Goal: Task Accomplishment & Management: Manage account settings

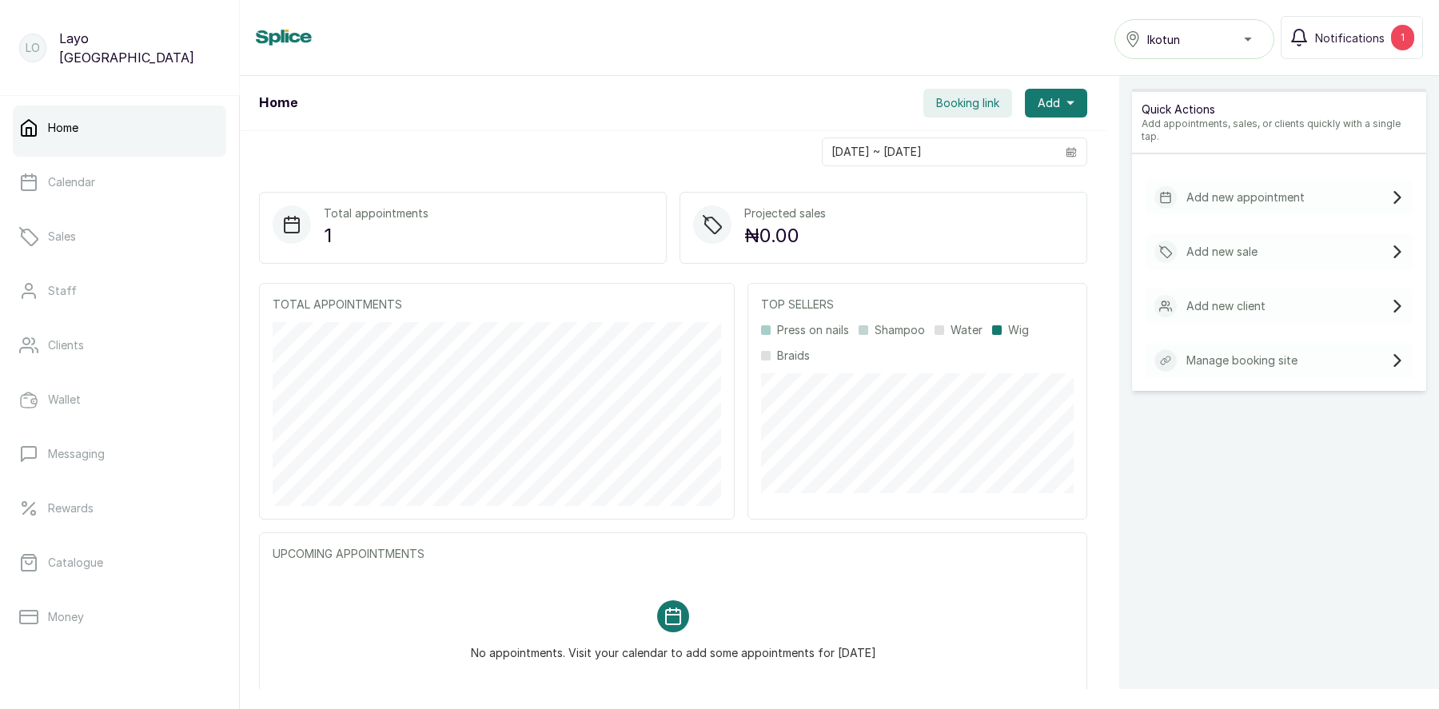
click at [858, 76] on div "Home Booking link Add" at bounding box center [673, 103] width 867 height 55
click at [94, 192] on link "Calendar" at bounding box center [120, 182] width 214 height 45
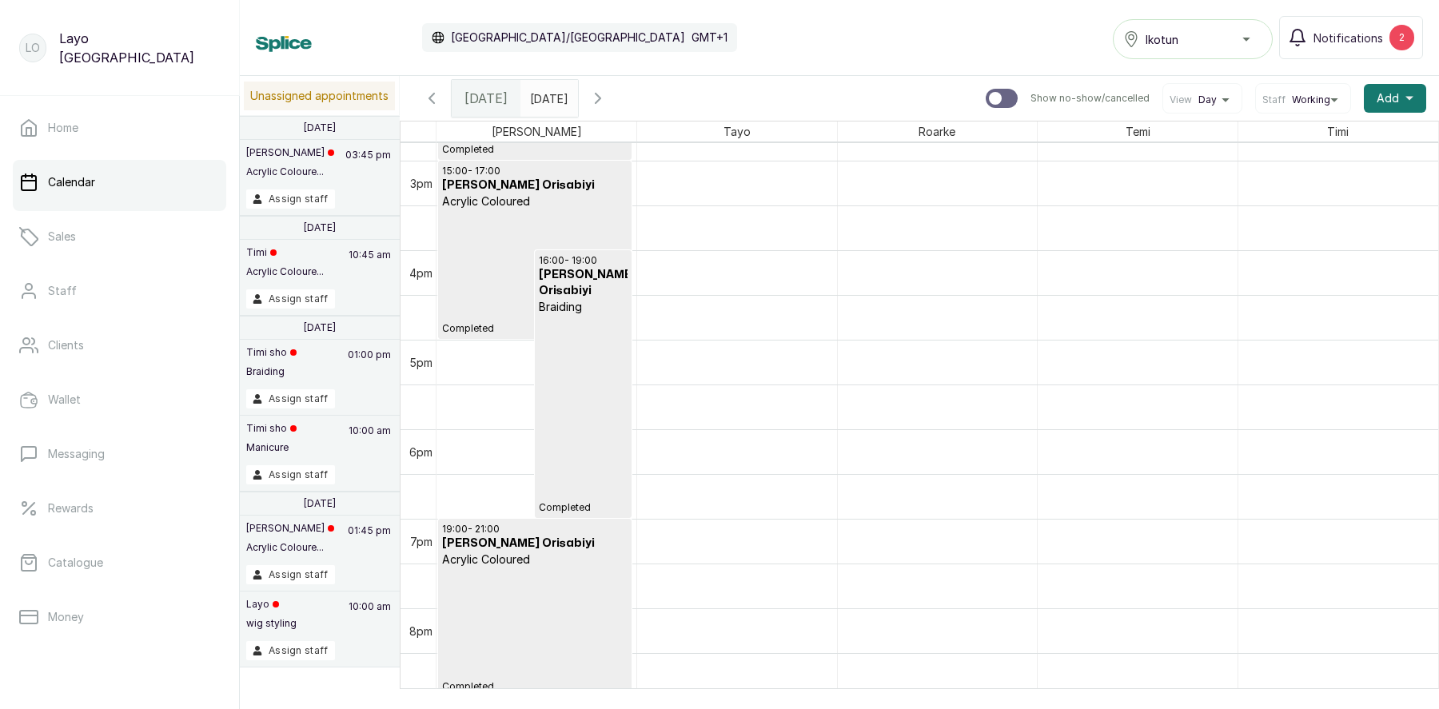
scroll to position [1375, 0]
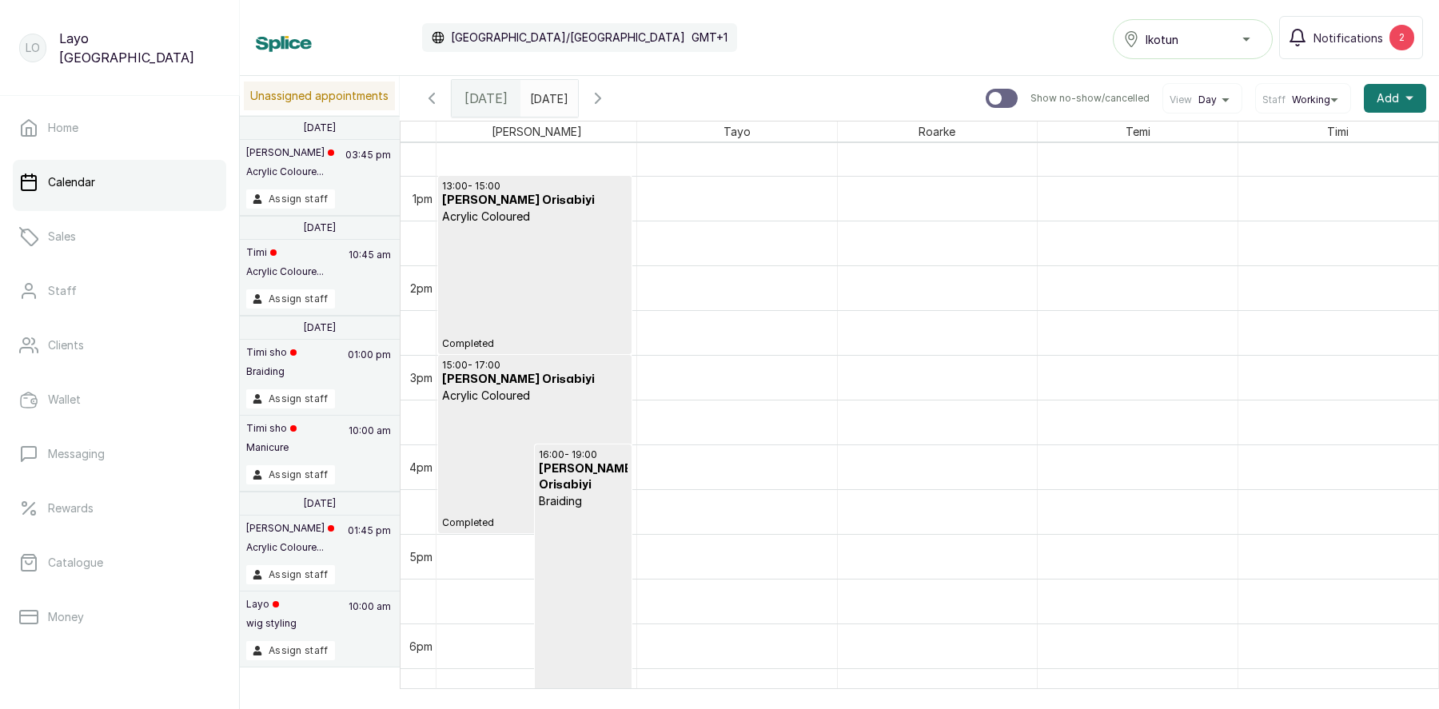
click at [526, 261] on p "Completed" at bounding box center [535, 288] width 186 height 126
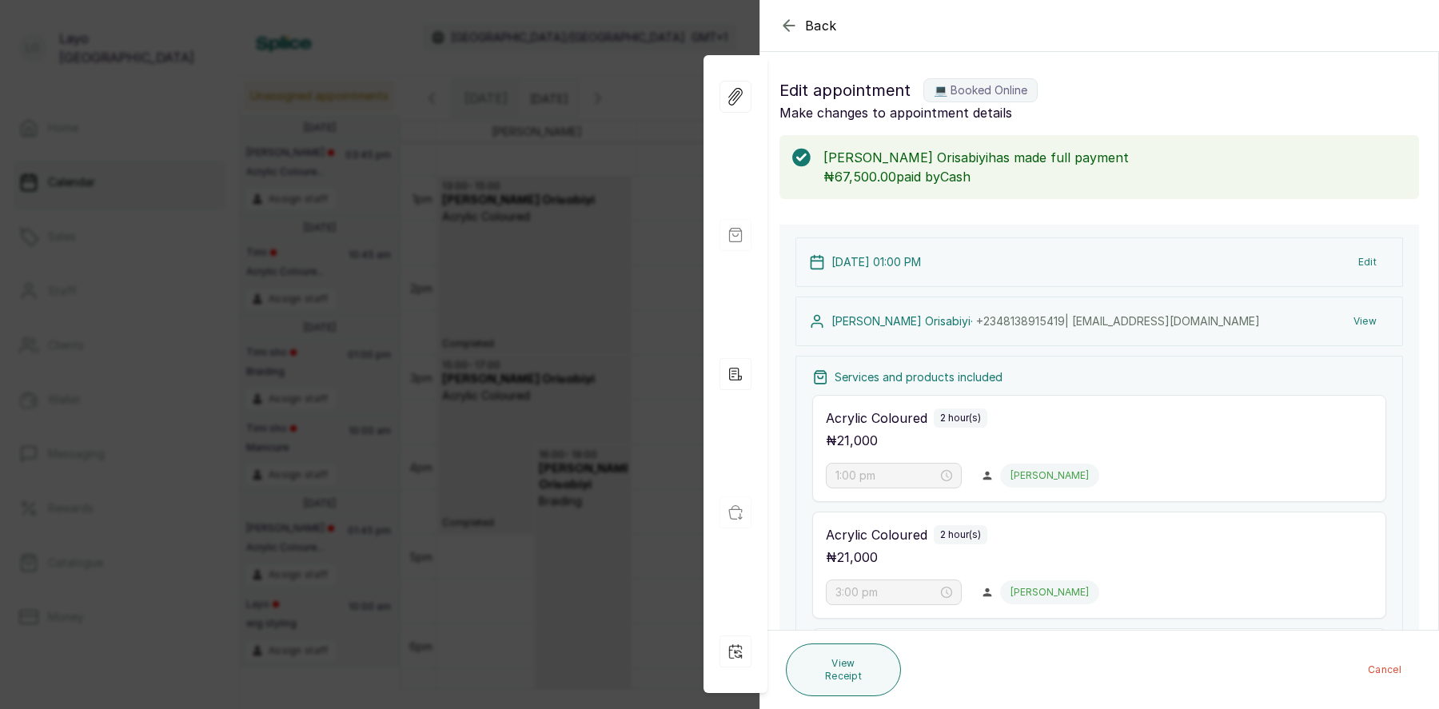
click at [782, 22] on icon "button" at bounding box center [789, 25] width 19 height 19
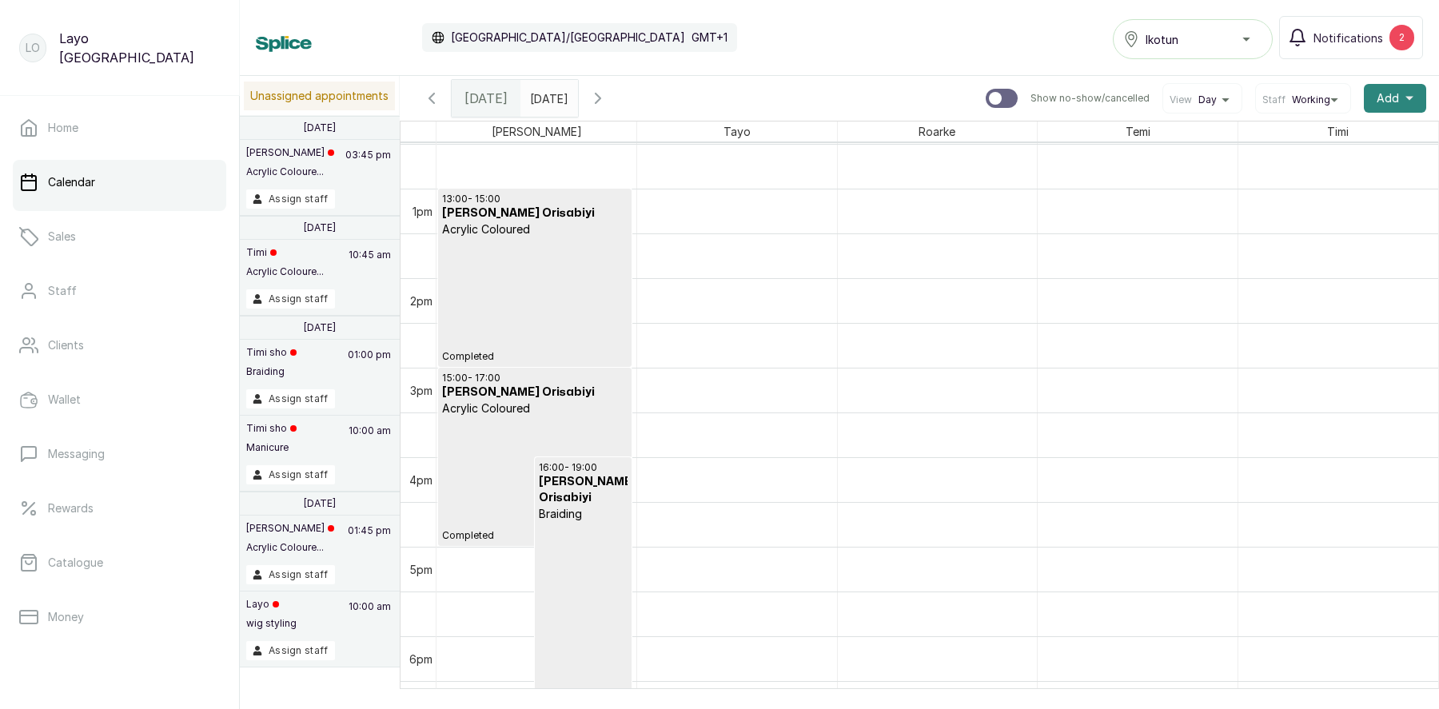
click at [1411, 97] on icon "button" at bounding box center [1410, 99] width 8 height 4
click at [1335, 142] on span "Add Appointment" at bounding box center [1337, 141] width 154 height 19
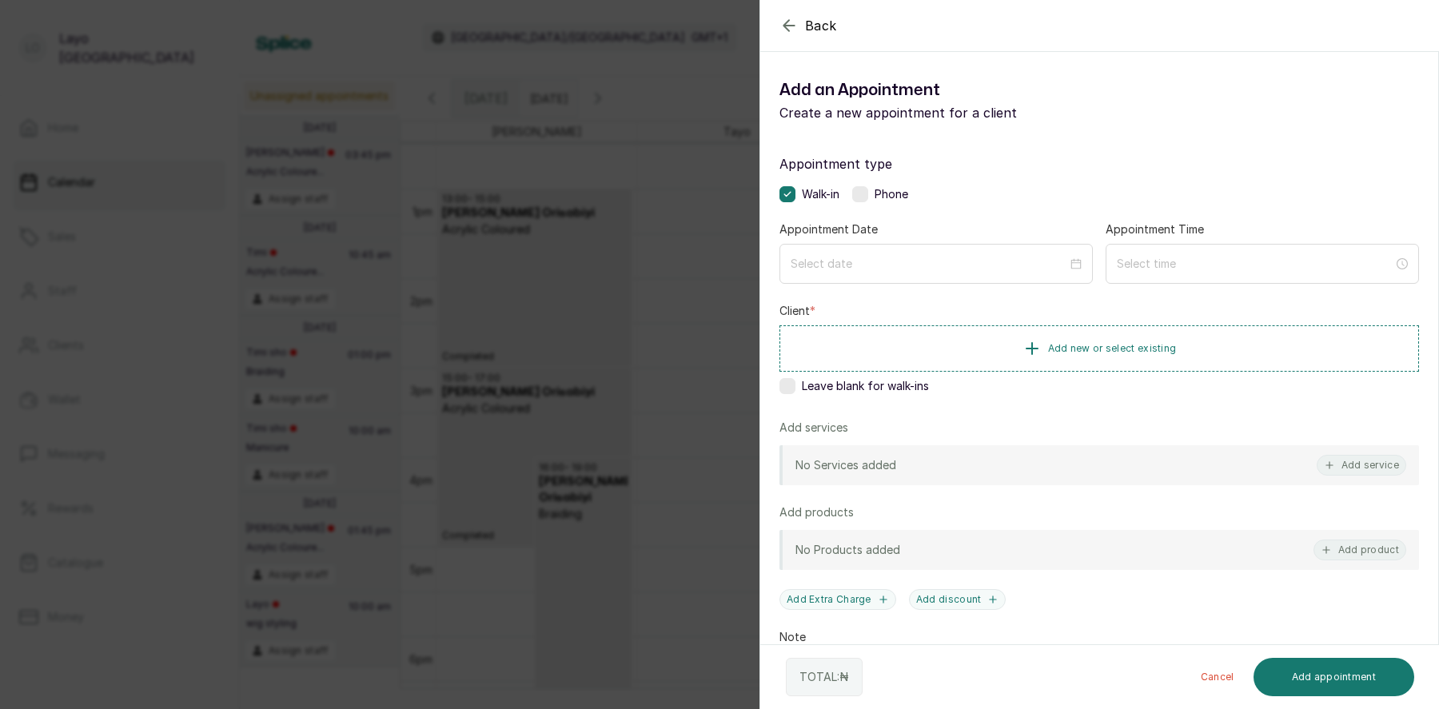
click at [863, 200] on label at bounding box center [860, 194] width 16 height 16
click at [791, 189] on label at bounding box center [788, 194] width 16 height 16
click at [1068, 265] on div at bounding box center [936, 264] width 291 height 18
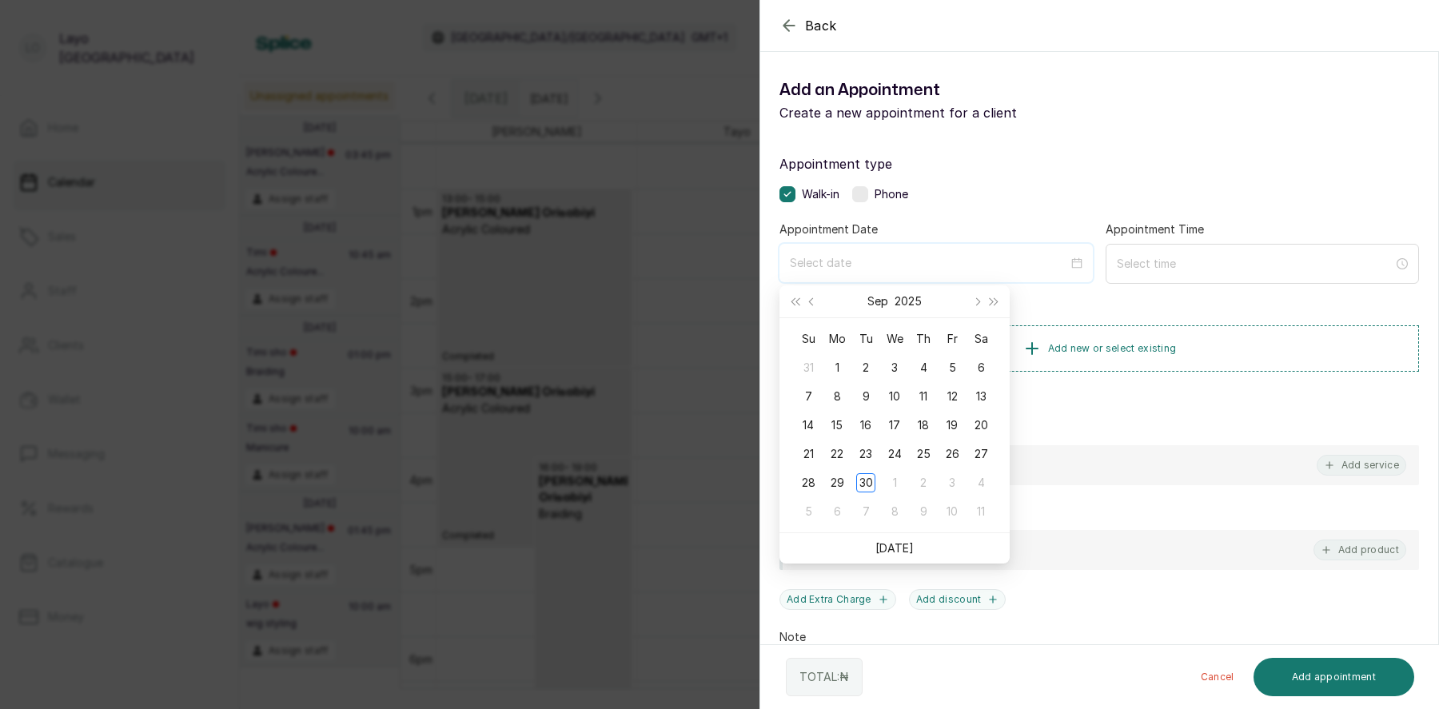
type input "2025/09/03"
type input "2025/09/30"
click at [870, 475] on div "30" at bounding box center [865, 482] width 19 height 19
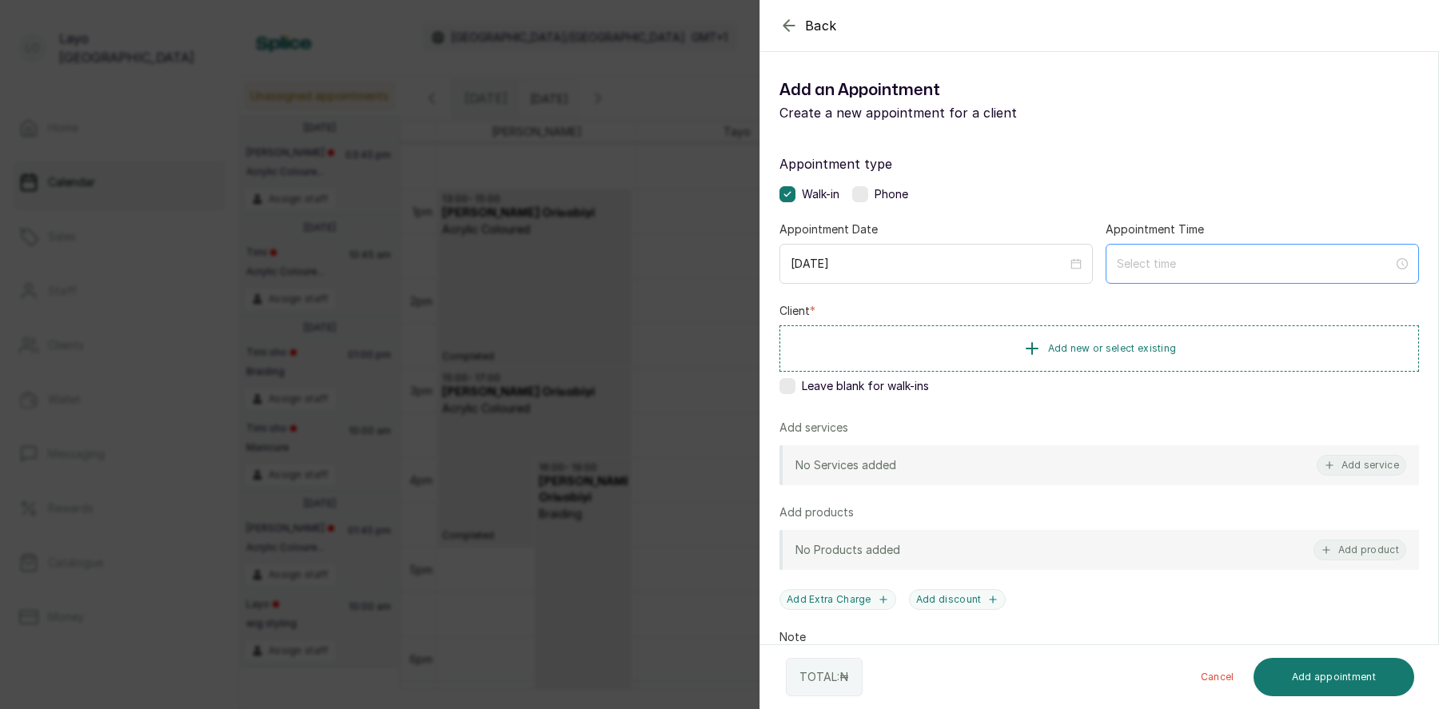
click at [1407, 262] on div at bounding box center [1262, 264] width 291 height 18
click at [1367, 265] on input at bounding box center [1255, 263] width 278 height 18
click at [1128, 345] on div "02" at bounding box center [1128, 348] width 38 height 22
type input "2:00 pm"
click at [1219, 318] on div "PM" at bounding box center [1219, 325] width 38 height 22
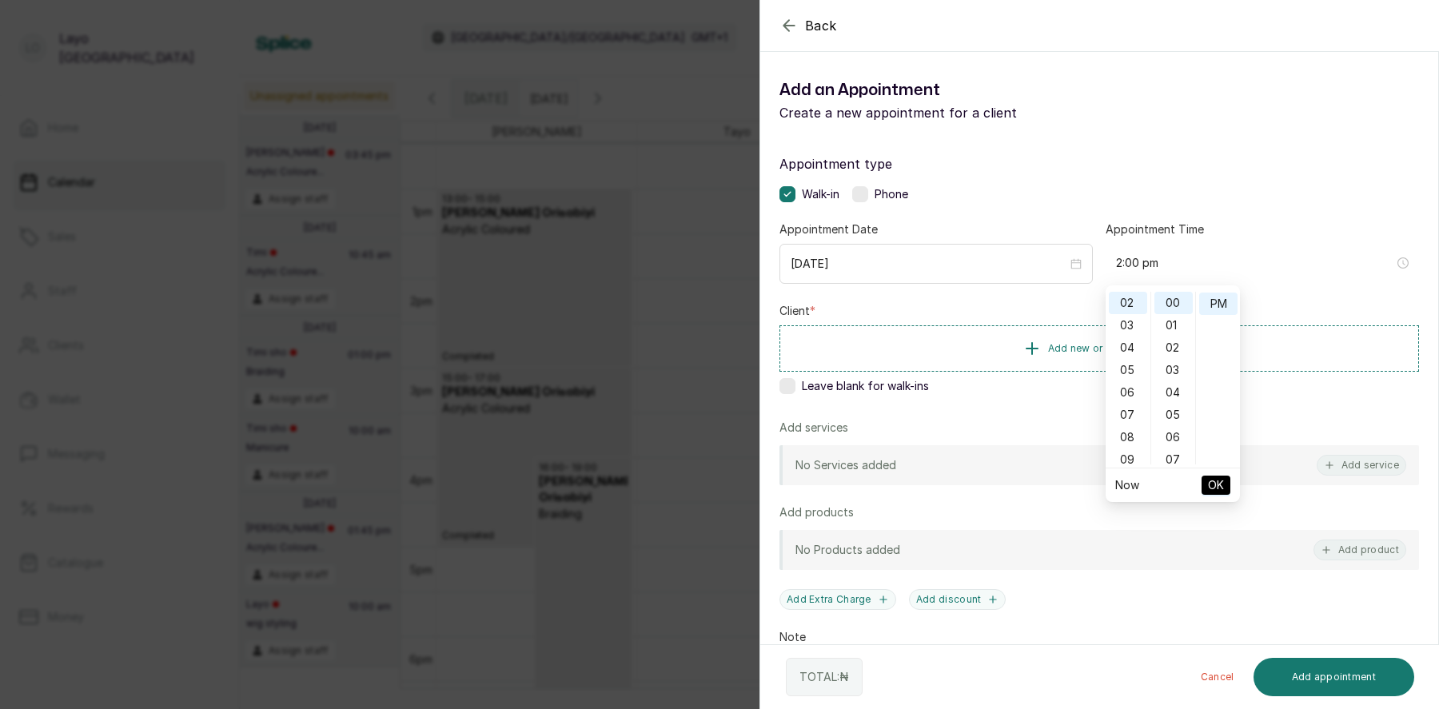
click at [1220, 481] on span "OK" at bounding box center [1216, 485] width 16 height 30
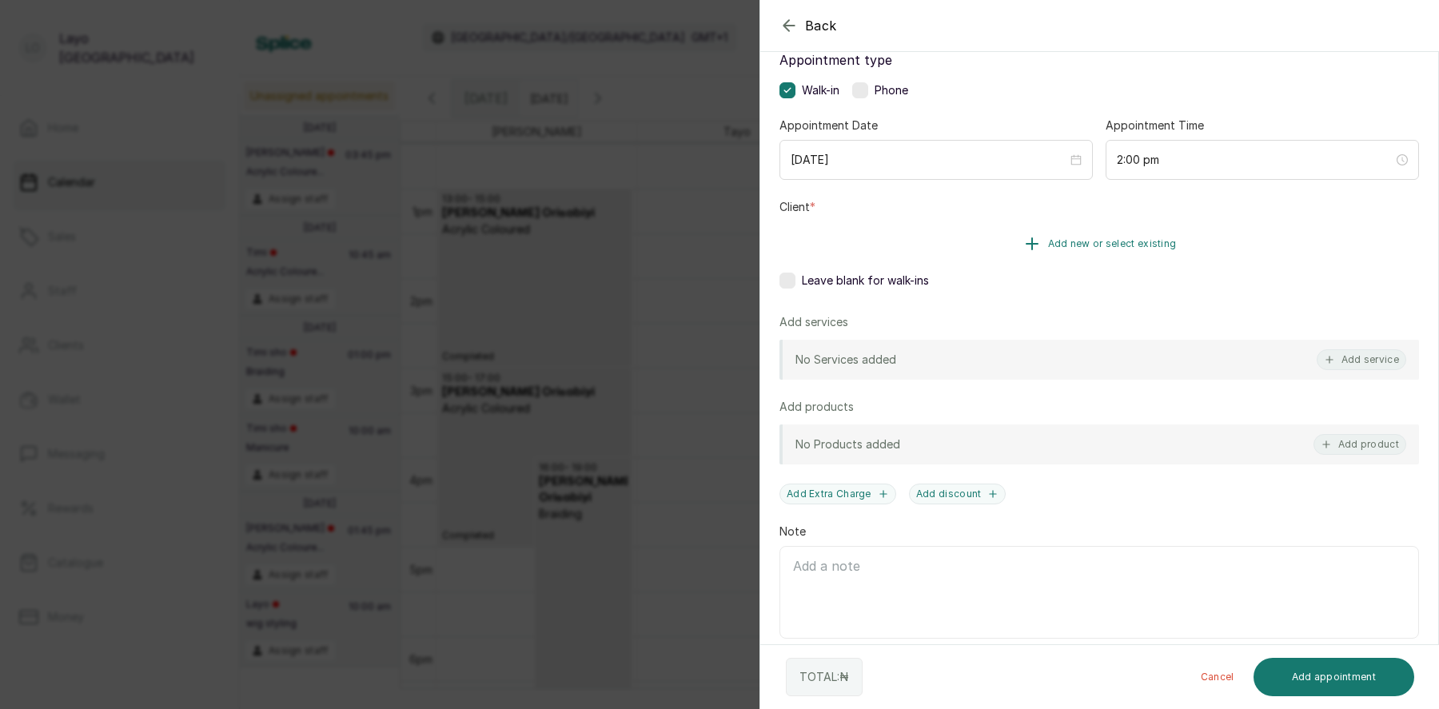
click at [1105, 249] on span "Add new or select existing" at bounding box center [1112, 244] width 129 height 13
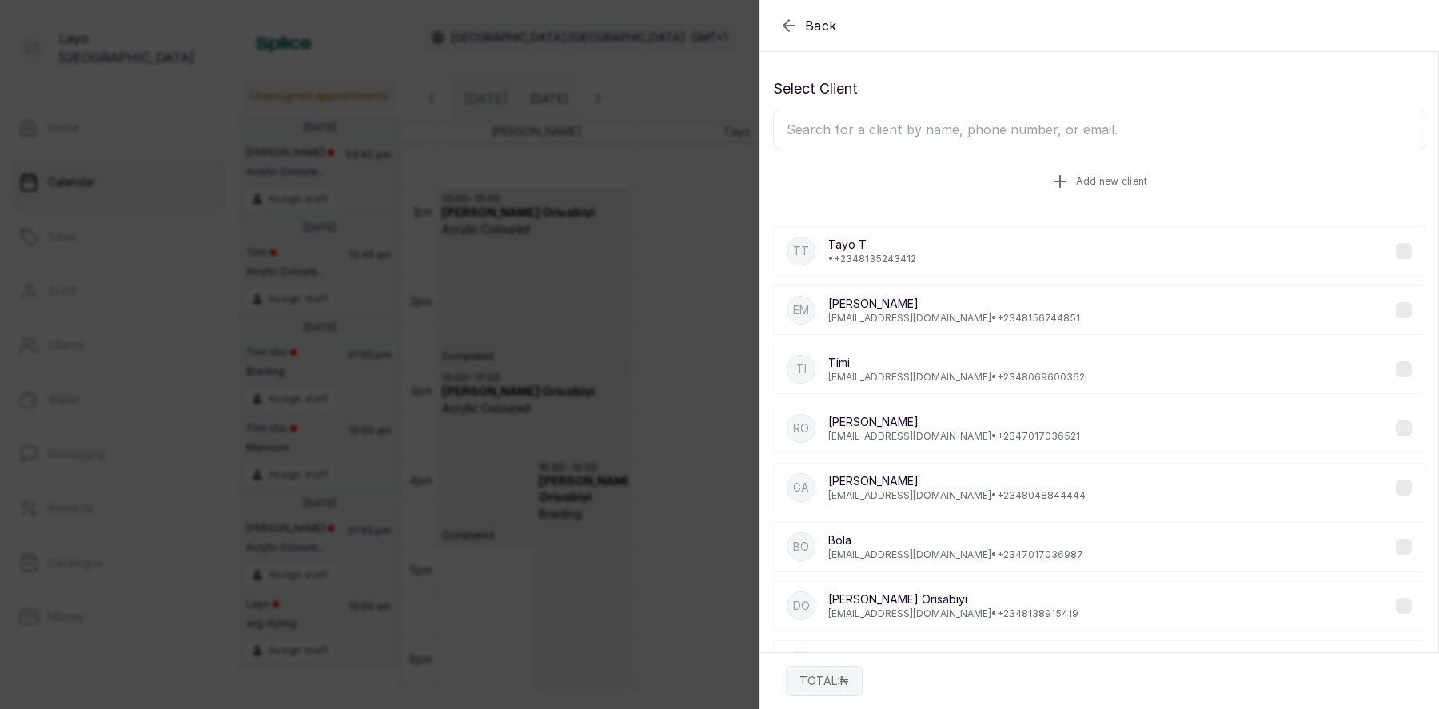
click at [1113, 194] on button "Add new client" at bounding box center [1099, 181] width 653 height 45
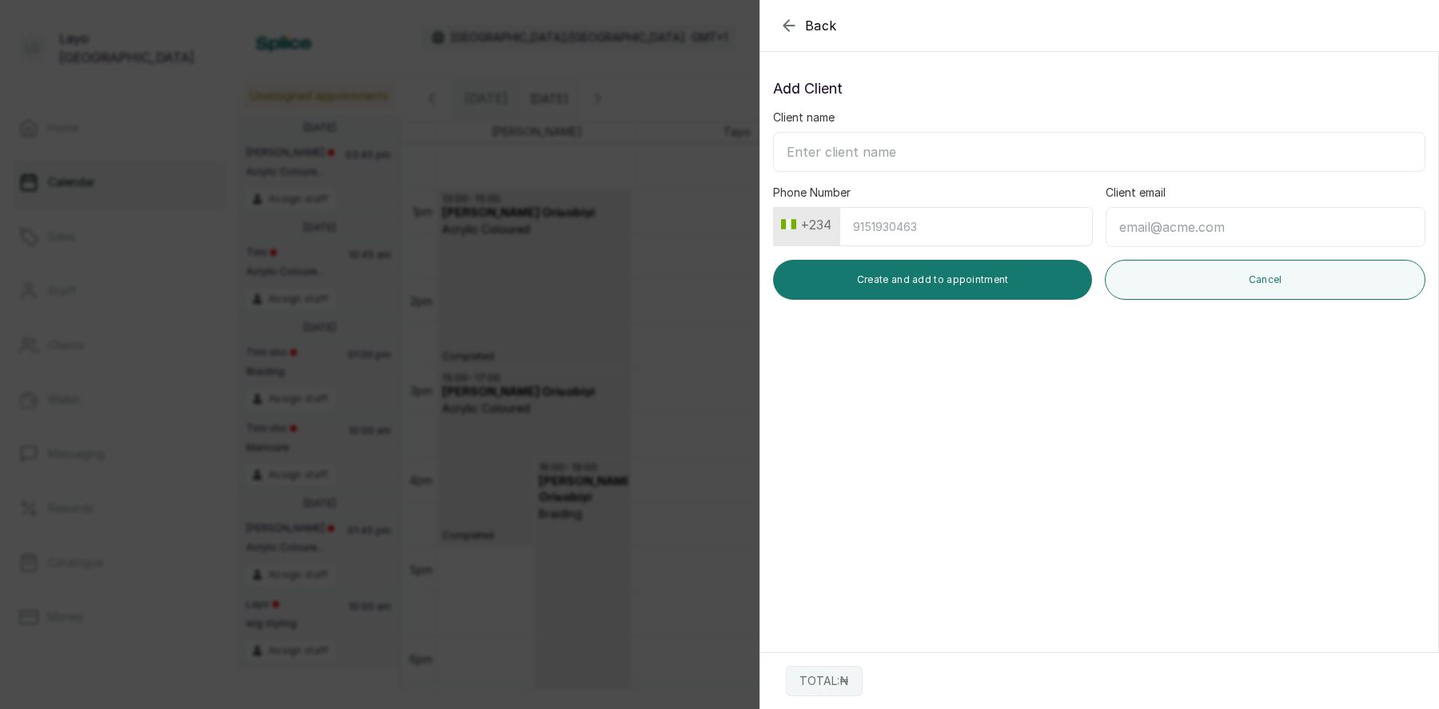
click at [792, 20] on icon "button" at bounding box center [789, 25] width 19 height 19
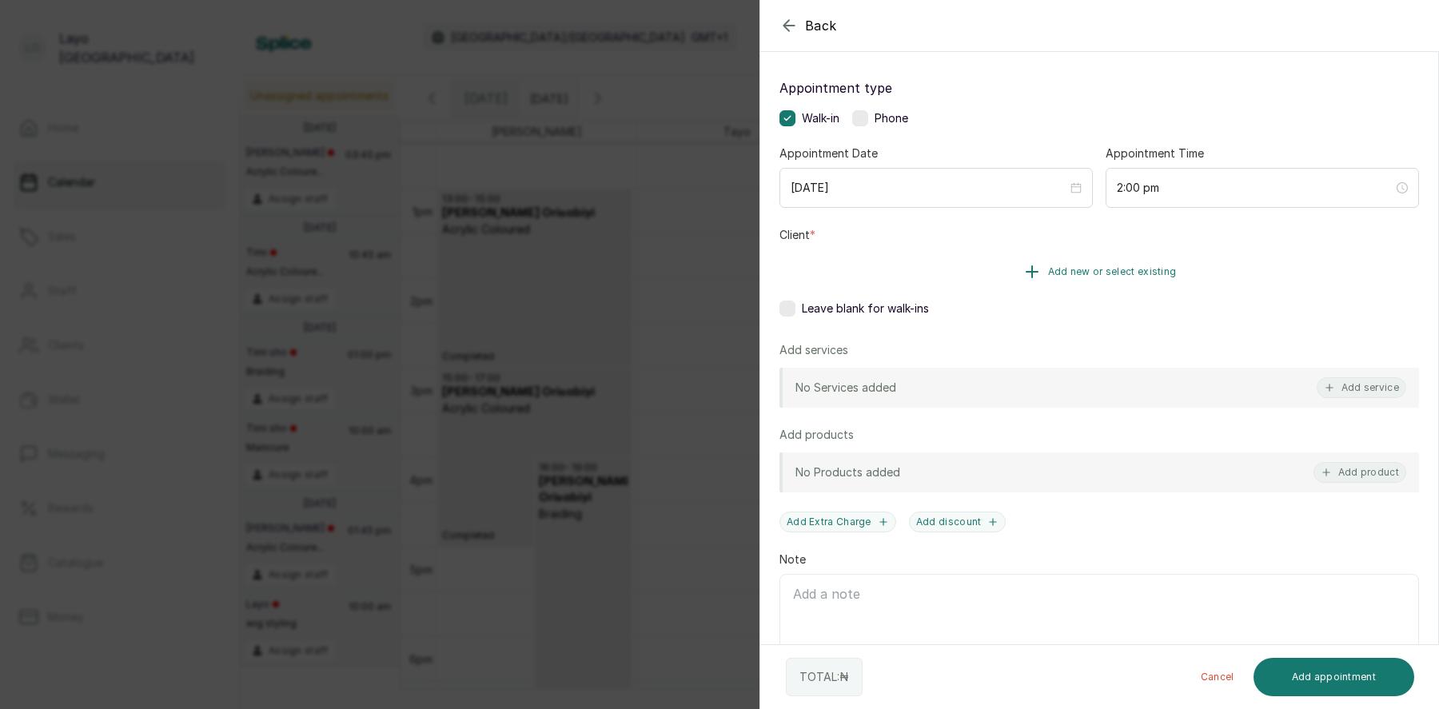
click at [1092, 274] on span "Add new or select existing" at bounding box center [1112, 271] width 129 height 13
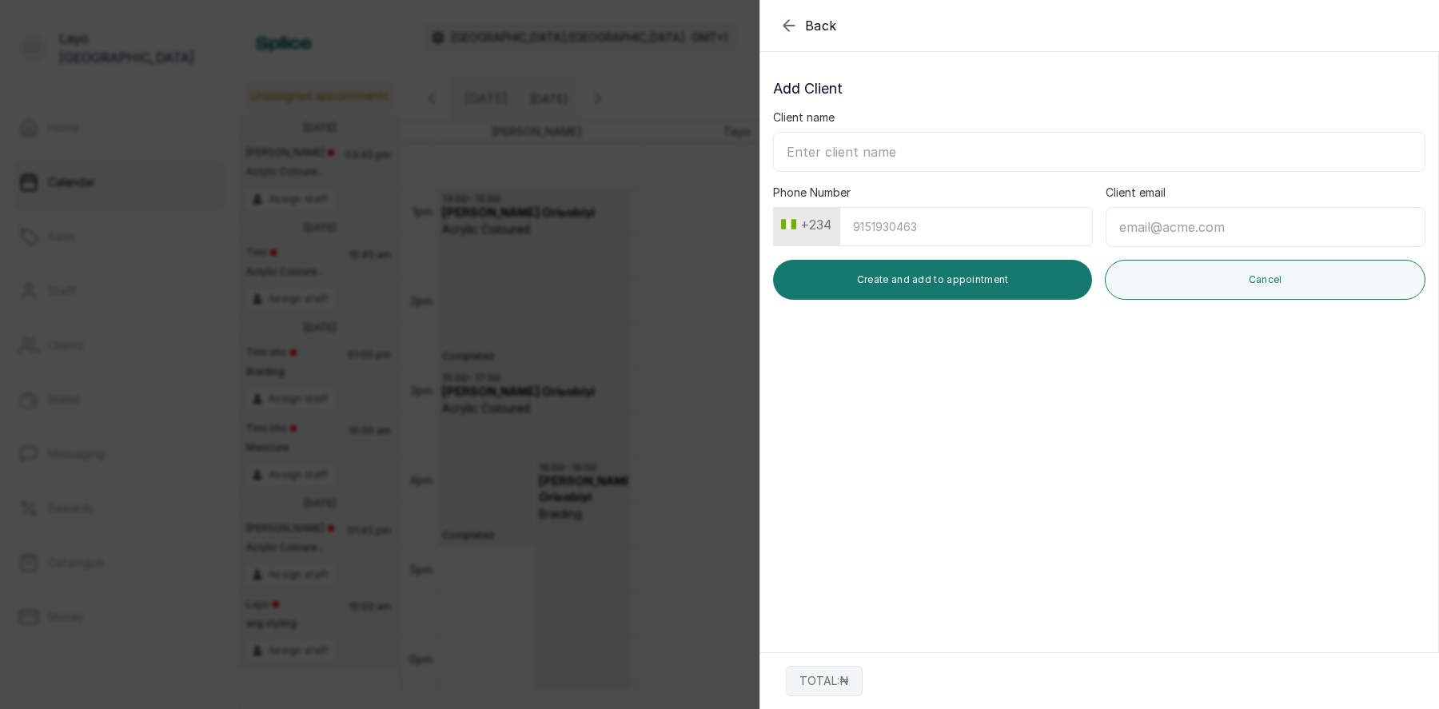
click at [794, 20] on icon "button" at bounding box center [789, 25] width 19 height 19
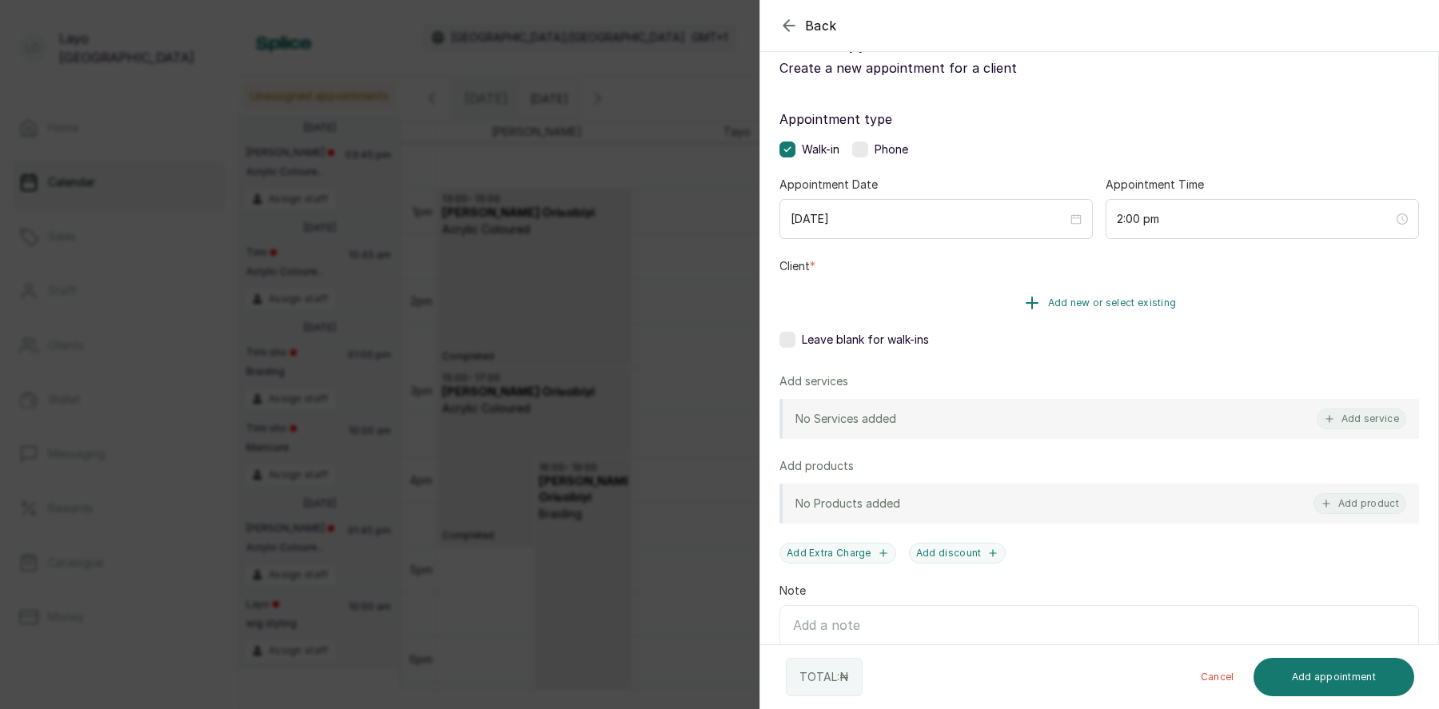
click at [1113, 301] on span "Add new or select existing" at bounding box center [1112, 303] width 129 height 13
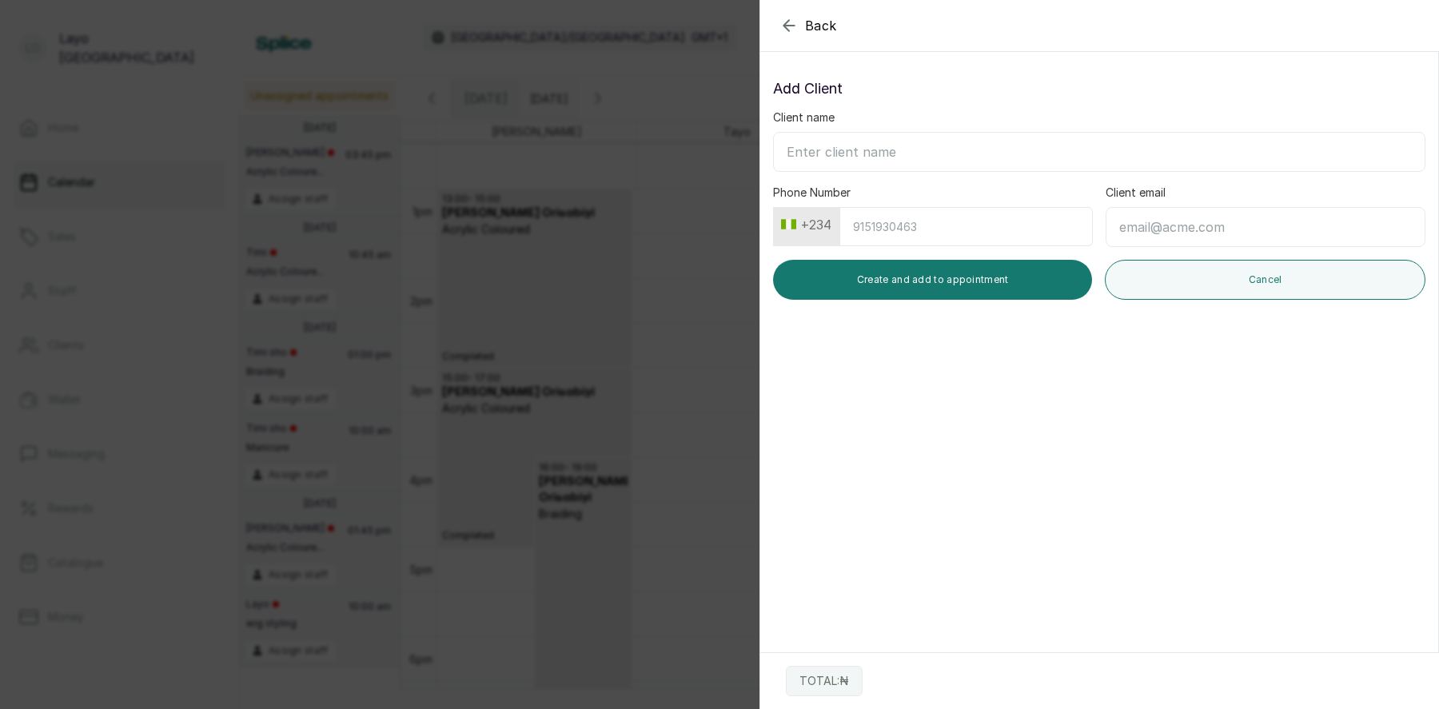
scroll to position [0, 0]
click at [1152, 265] on button "Cancel" at bounding box center [1265, 280] width 321 height 40
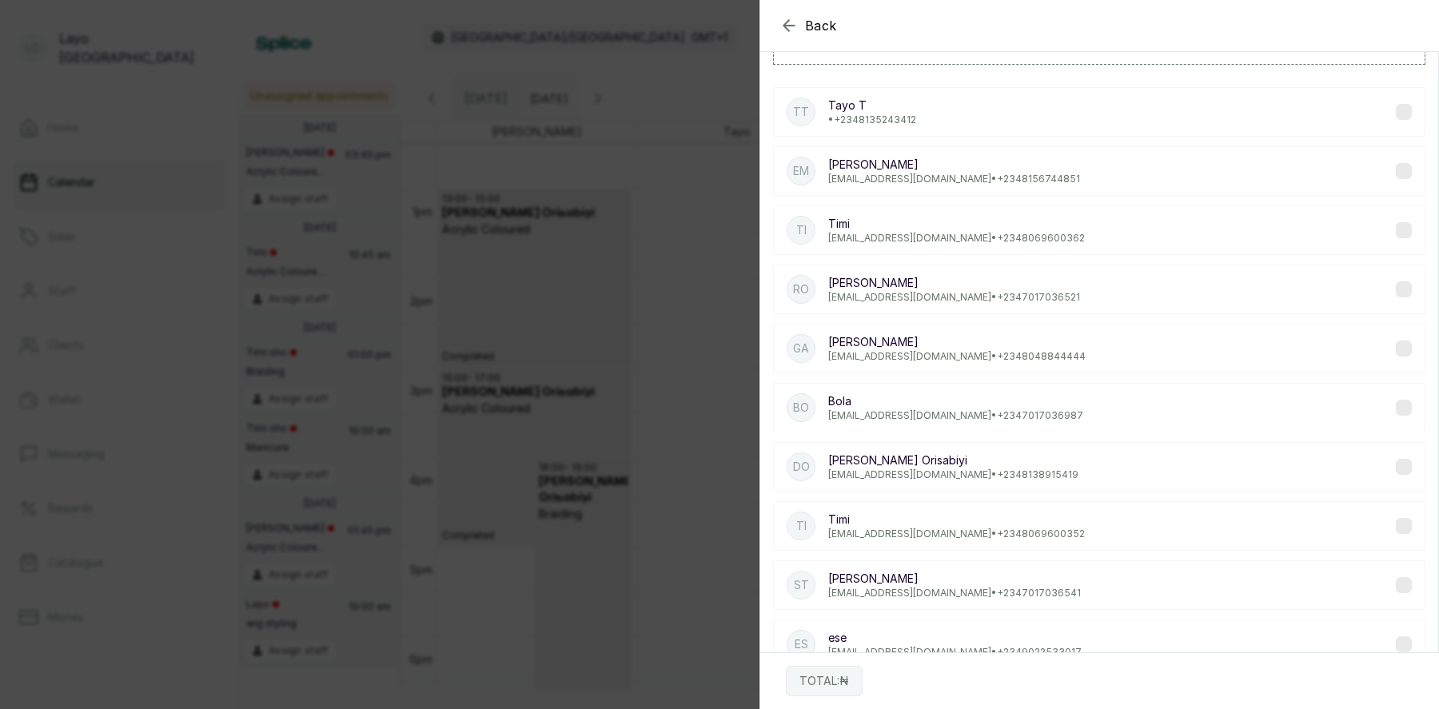
scroll to position [182, 0]
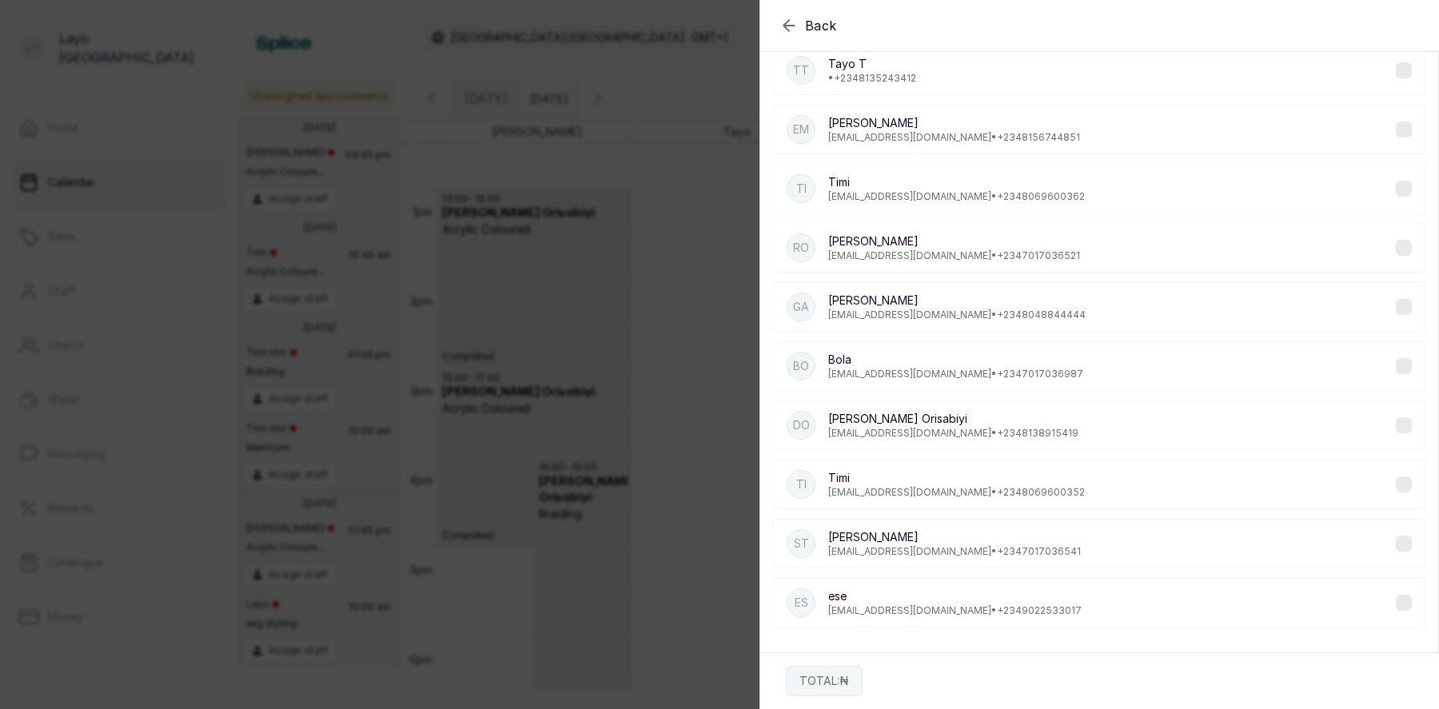
click at [1397, 412] on div "DO Debby Orisabiyi temitopedeborah1234@gmail.com • +234 8138915419" at bounding box center [1099, 426] width 653 height 50
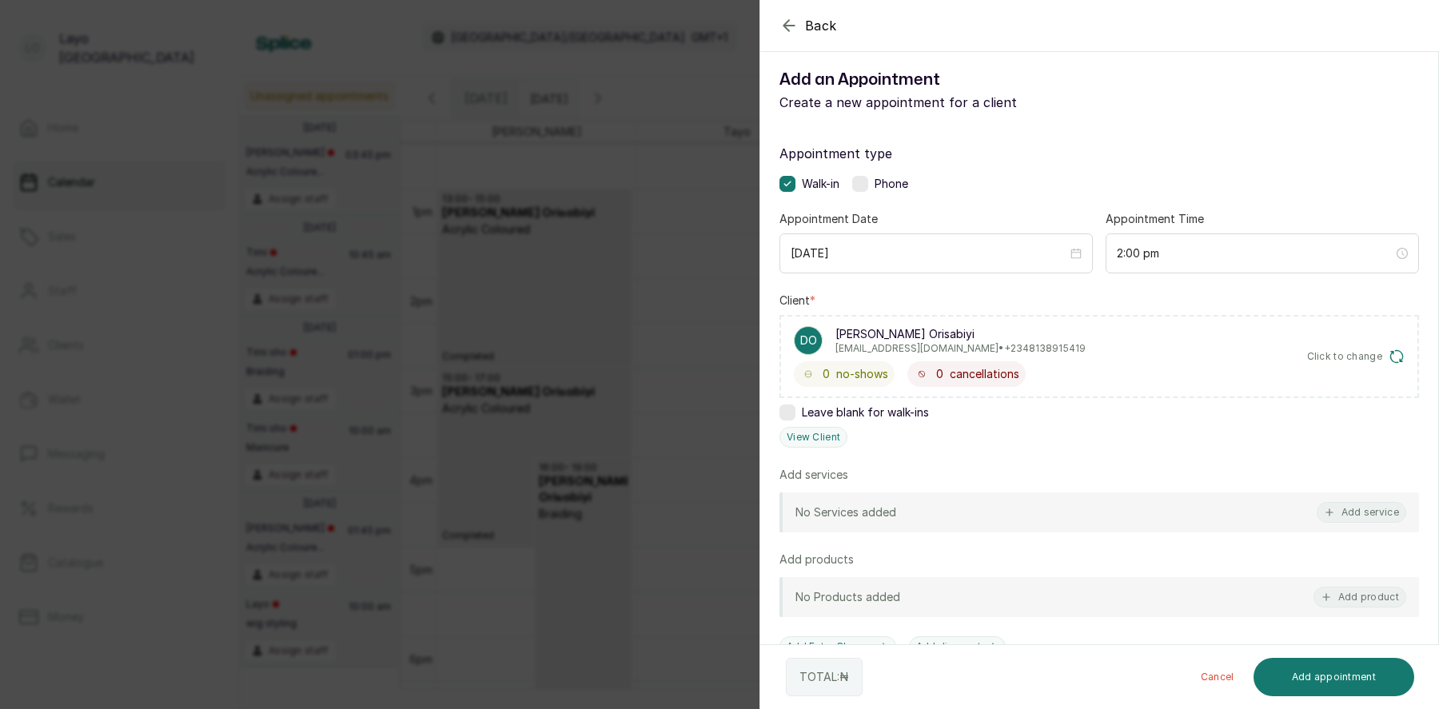
scroll to position [0, 0]
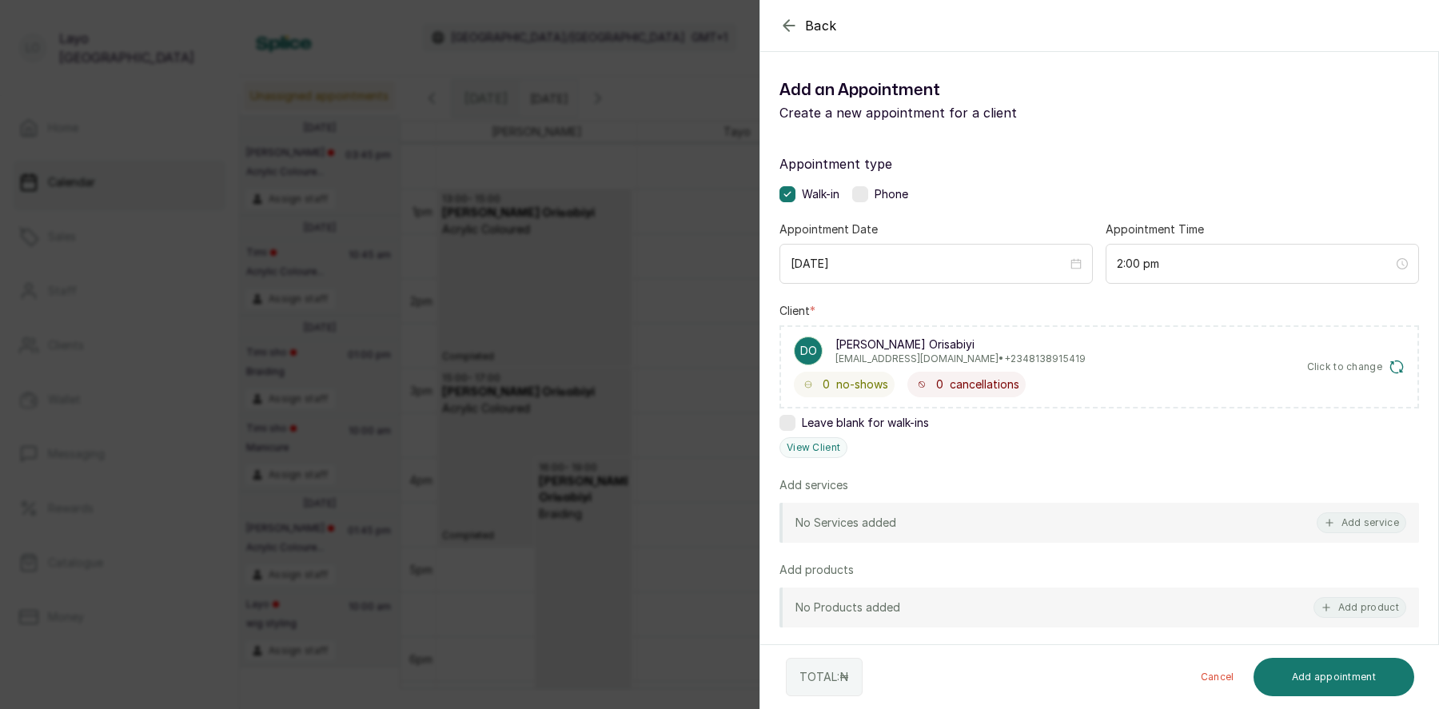
click at [1047, 381] on div "0 no-shows 0 cancellations" at bounding box center [940, 385] width 292 height 26
click at [1359, 374] on div "DO Debby Orisabiyi temitopedeborah1234@gmail.com • +234 8138915419 0 no-shows 0…" at bounding box center [1100, 366] width 640 height 83
click at [1371, 364] on span "Click to change" at bounding box center [1345, 367] width 76 height 13
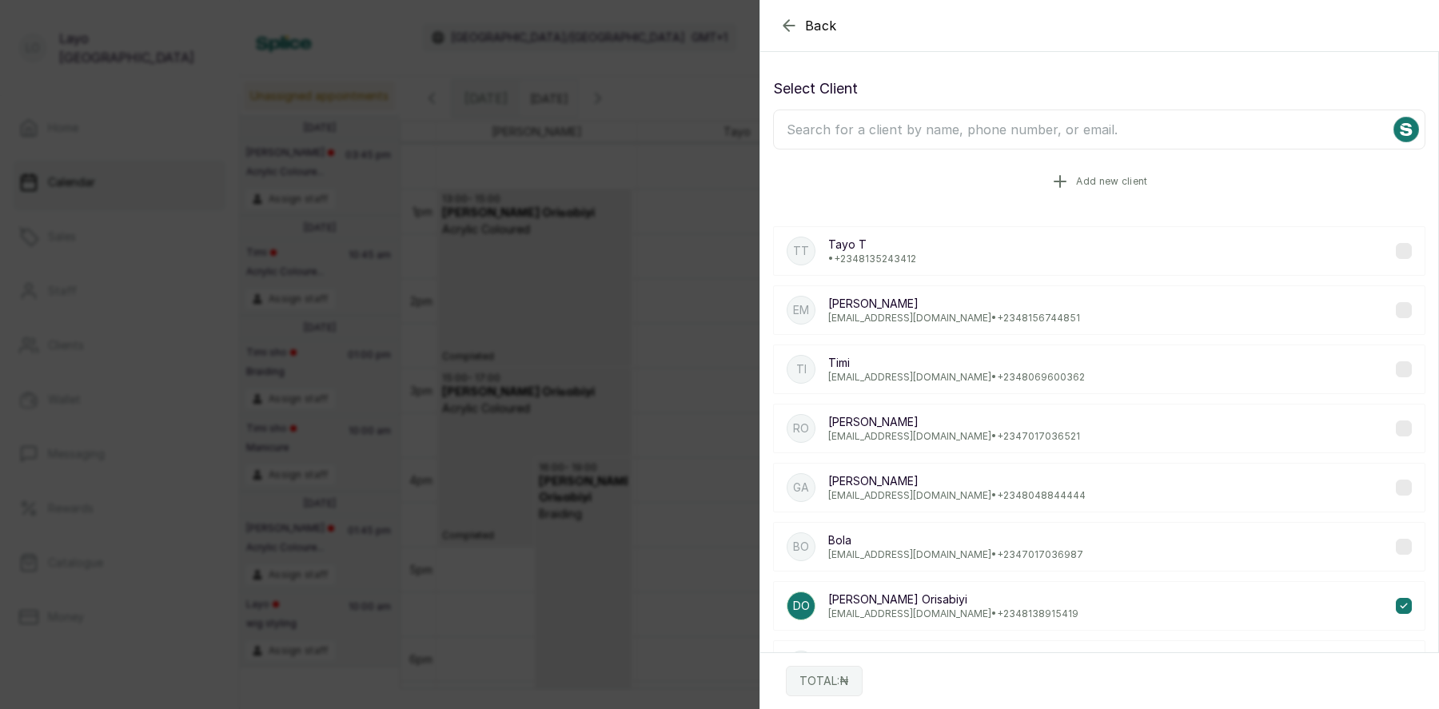
click at [1091, 175] on span "Add new client" at bounding box center [1111, 181] width 71 height 13
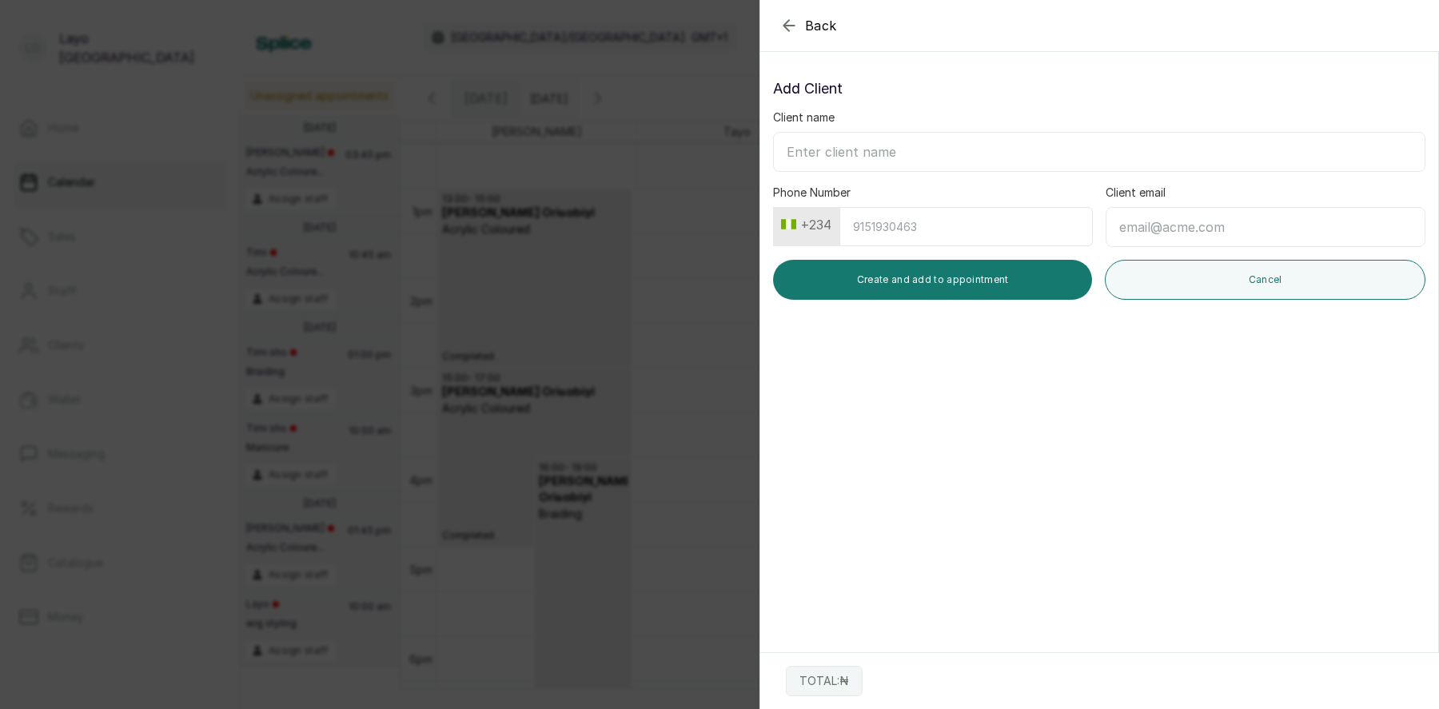
click at [868, 157] on input "Client name" at bounding box center [1099, 152] width 653 height 40
type input "Shayo"
click at [956, 233] on input "Phone Number" at bounding box center [966, 226] width 253 height 39
type input "8138915419"
click at [1197, 237] on input "Client email" at bounding box center [1266, 227] width 320 height 40
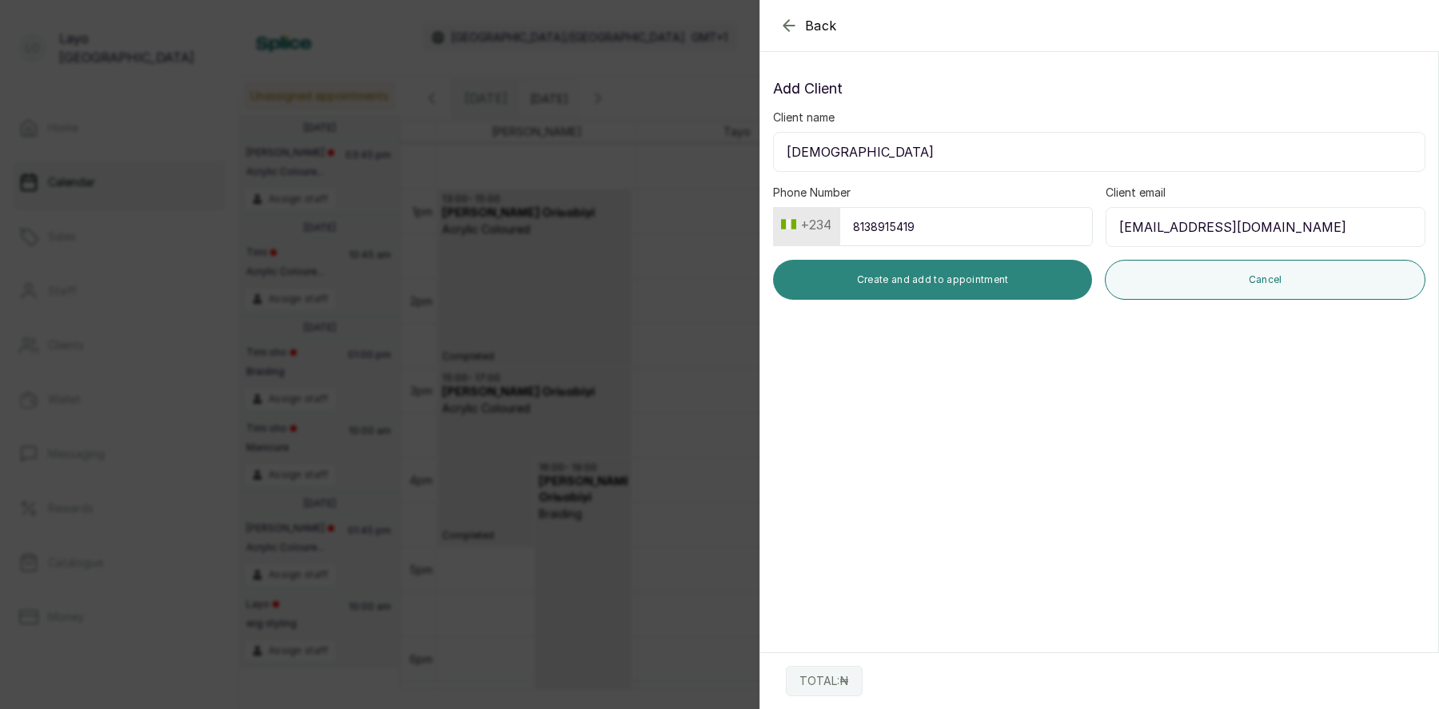
type input "temitope.orisabiyii@gmail.com"
click at [951, 279] on button "Create and add to appointment" at bounding box center [932, 280] width 319 height 40
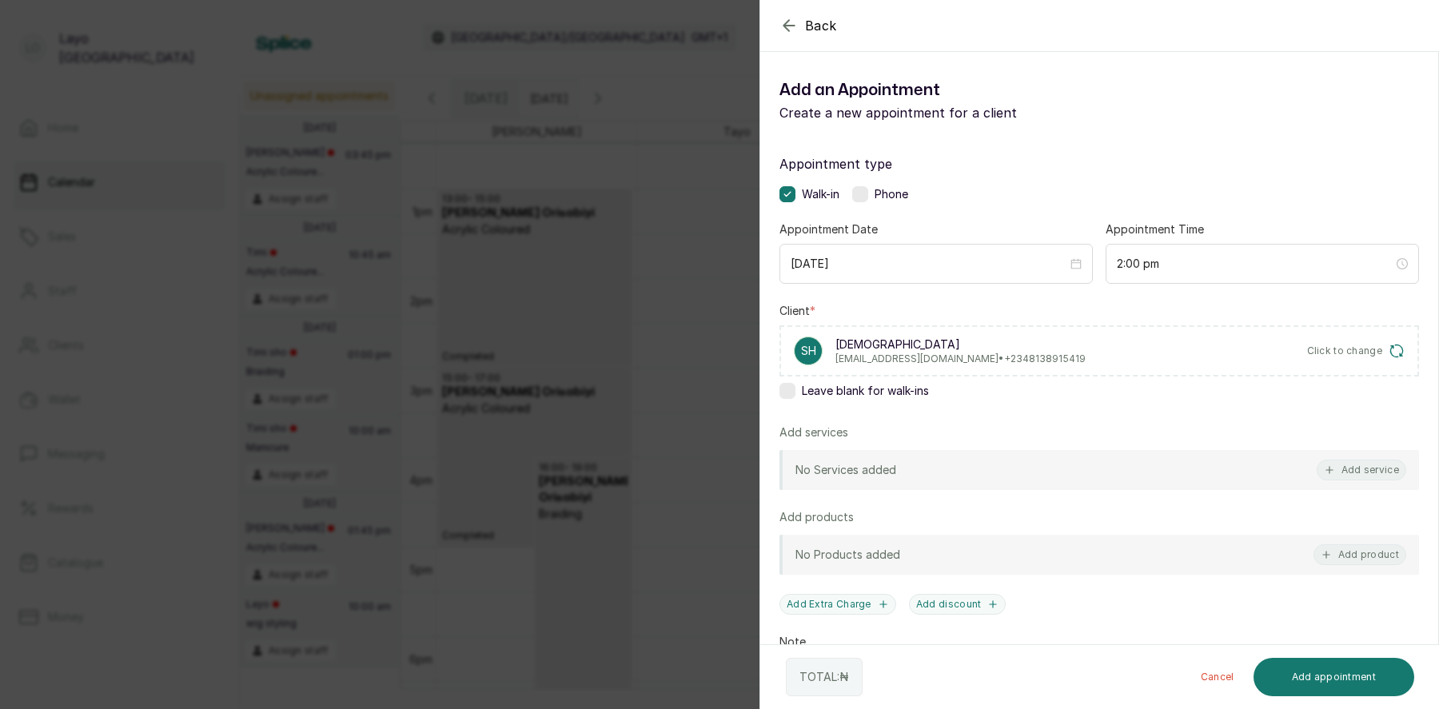
click at [781, 20] on icon "button" at bounding box center [789, 25] width 19 height 19
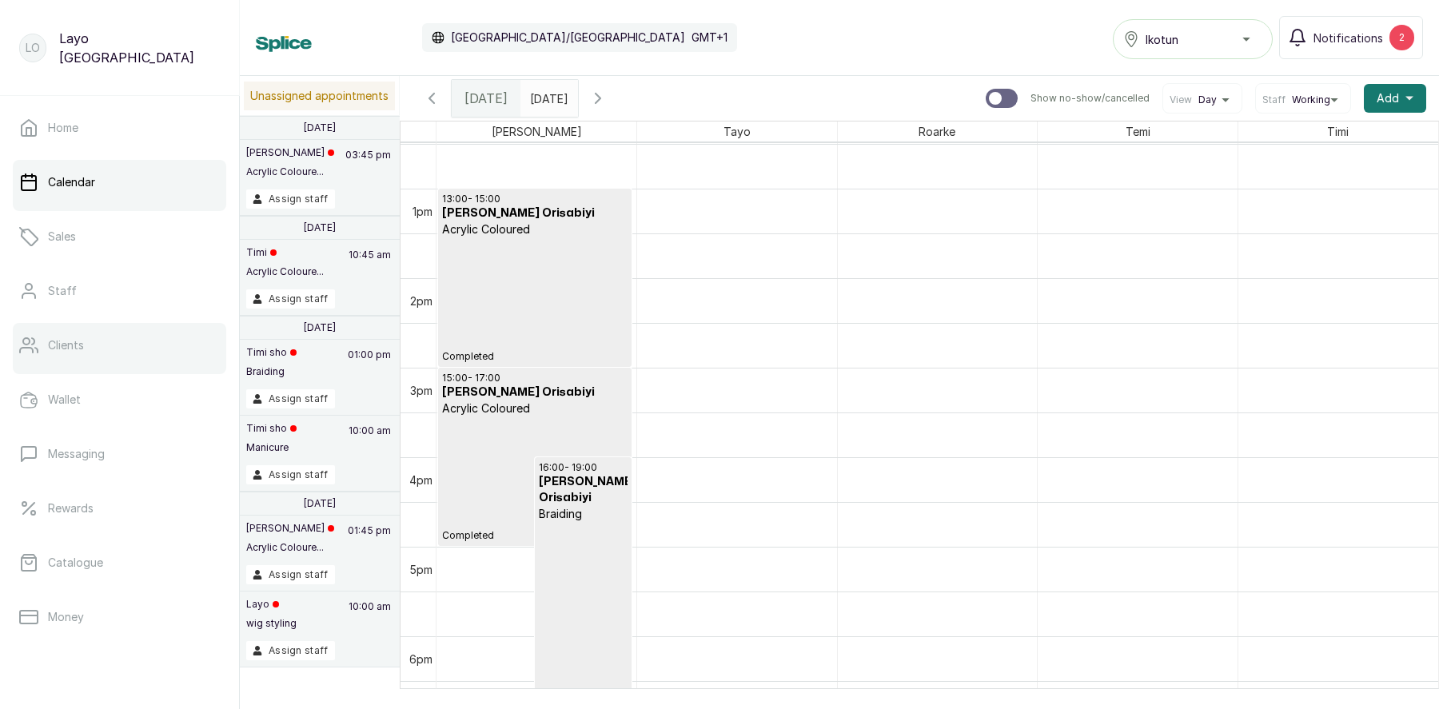
click at [85, 364] on link "Clients" at bounding box center [120, 345] width 214 height 45
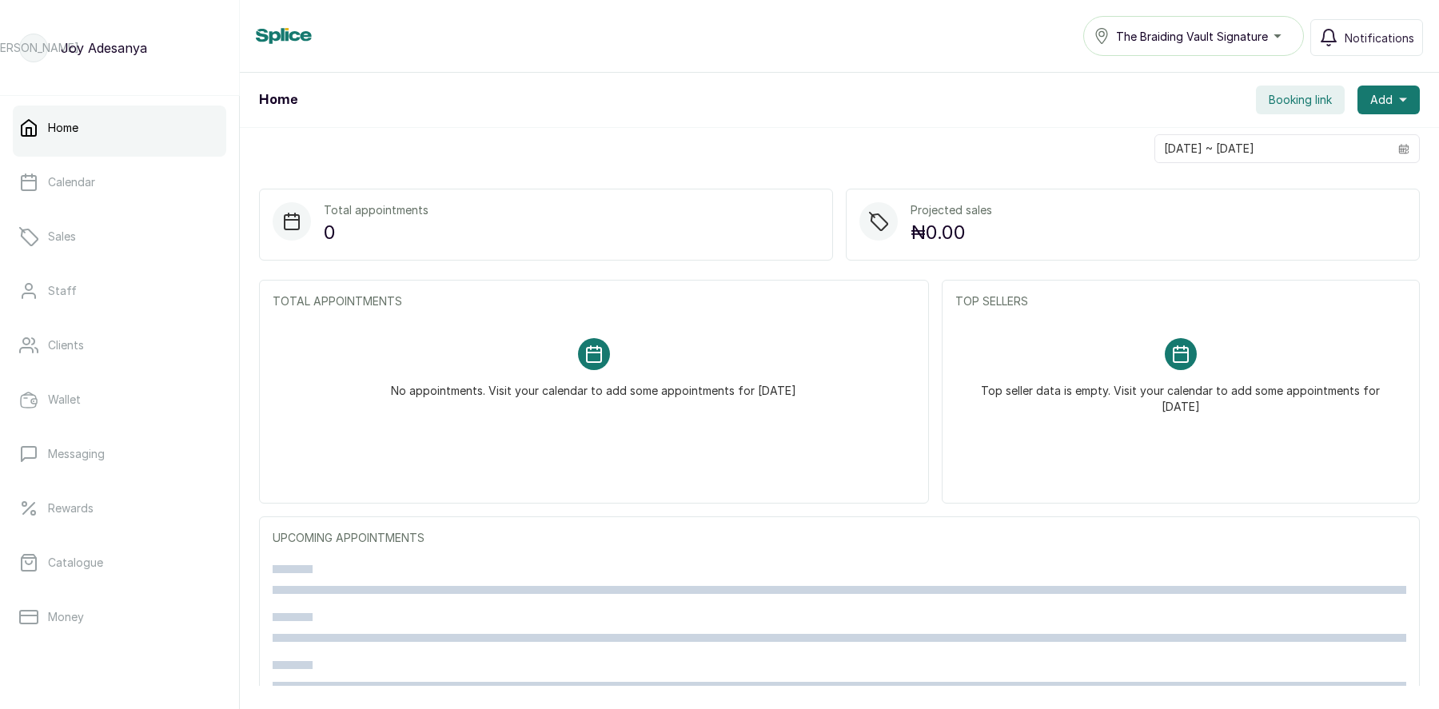
click at [1228, 37] on span "The Braiding Vault Signature" at bounding box center [1192, 36] width 152 height 17
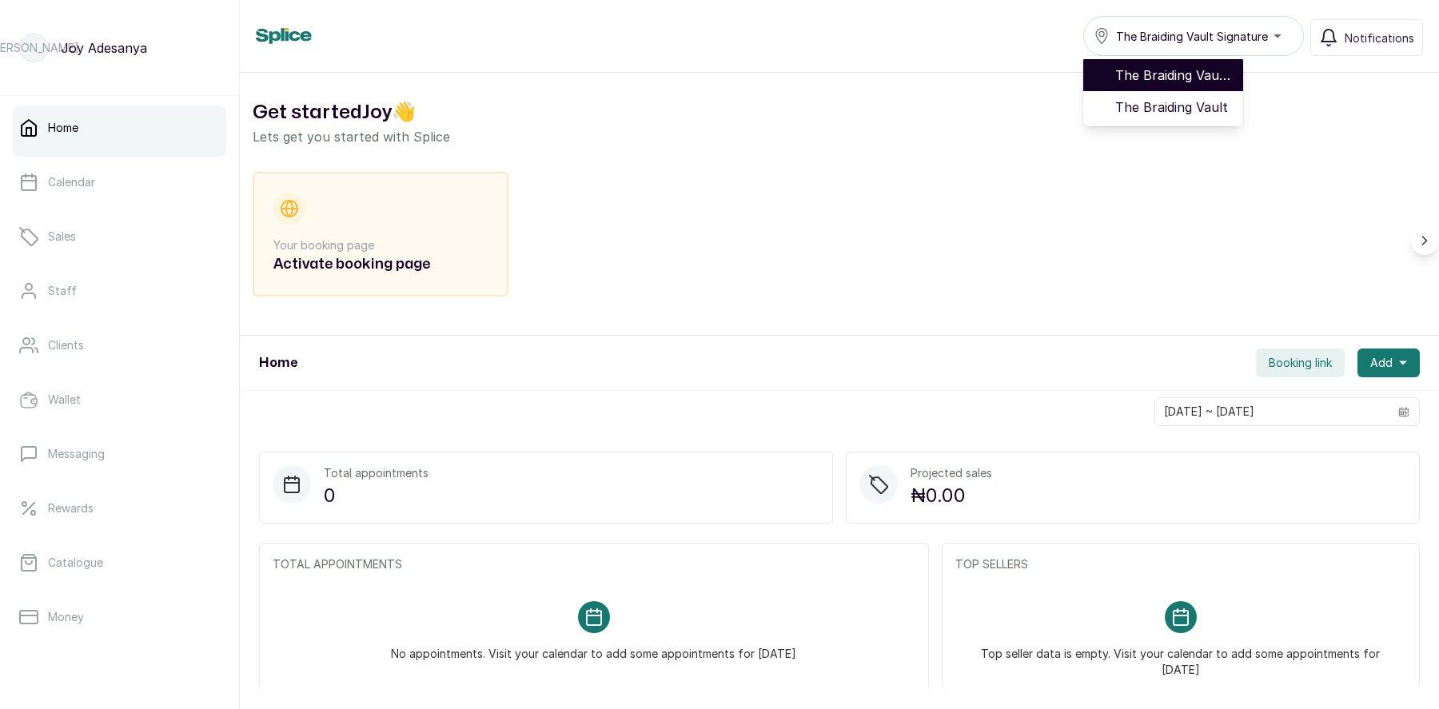
click at [1210, 78] on span "The Braiding Vault Signature" at bounding box center [1173, 75] width 115 height 19
click at [1255, 39] on span "The Braiding Vault Signature" at bounding box center [1192, 36] width 152 height 17
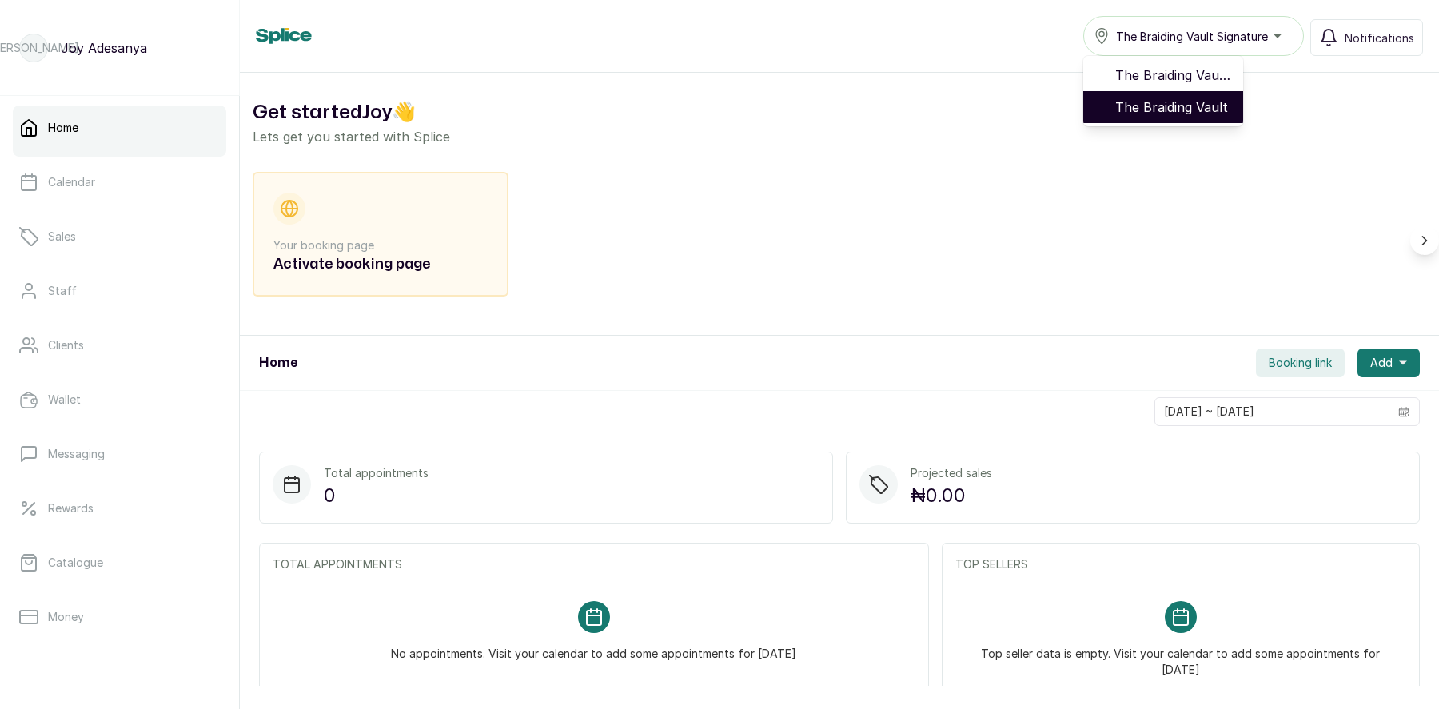
click at [1199, 105] on span "The Braiding Vault" at bounding box center [1173, 107] width 115 height 19
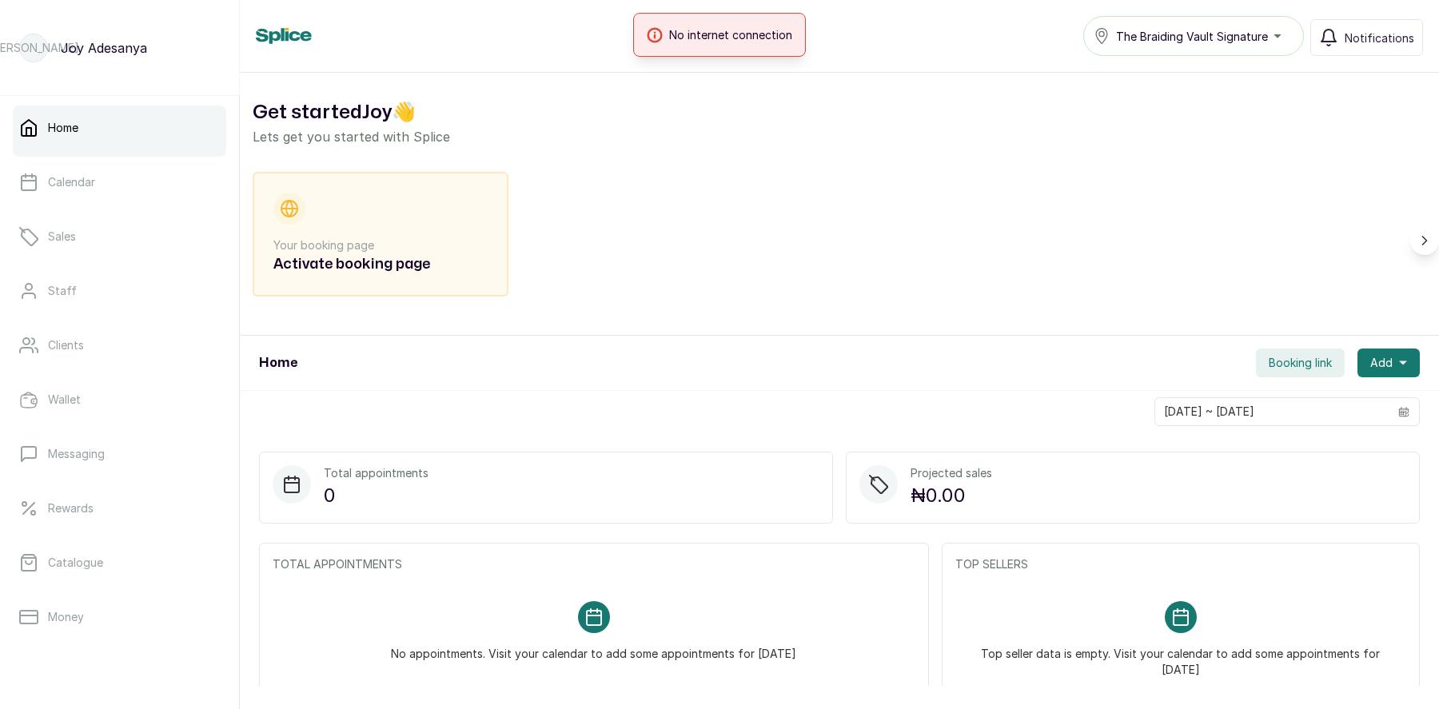
click at [1179, 30] on div "No internet connection" at bounding box center [719, 35] width 1439 height 44
click at [1207, 43] on div "No internet connection" at bounding box center [719, 35] width 1439 height 44
click at [843, 42] on div "Home The Braiding Vault Signature Notifications" at bounding box center [840, 36] width 1168 height 40
click at [1161, 48] on button "The Braiding Vault Signature" at bounding box center [1194, 36] width 221 height 40
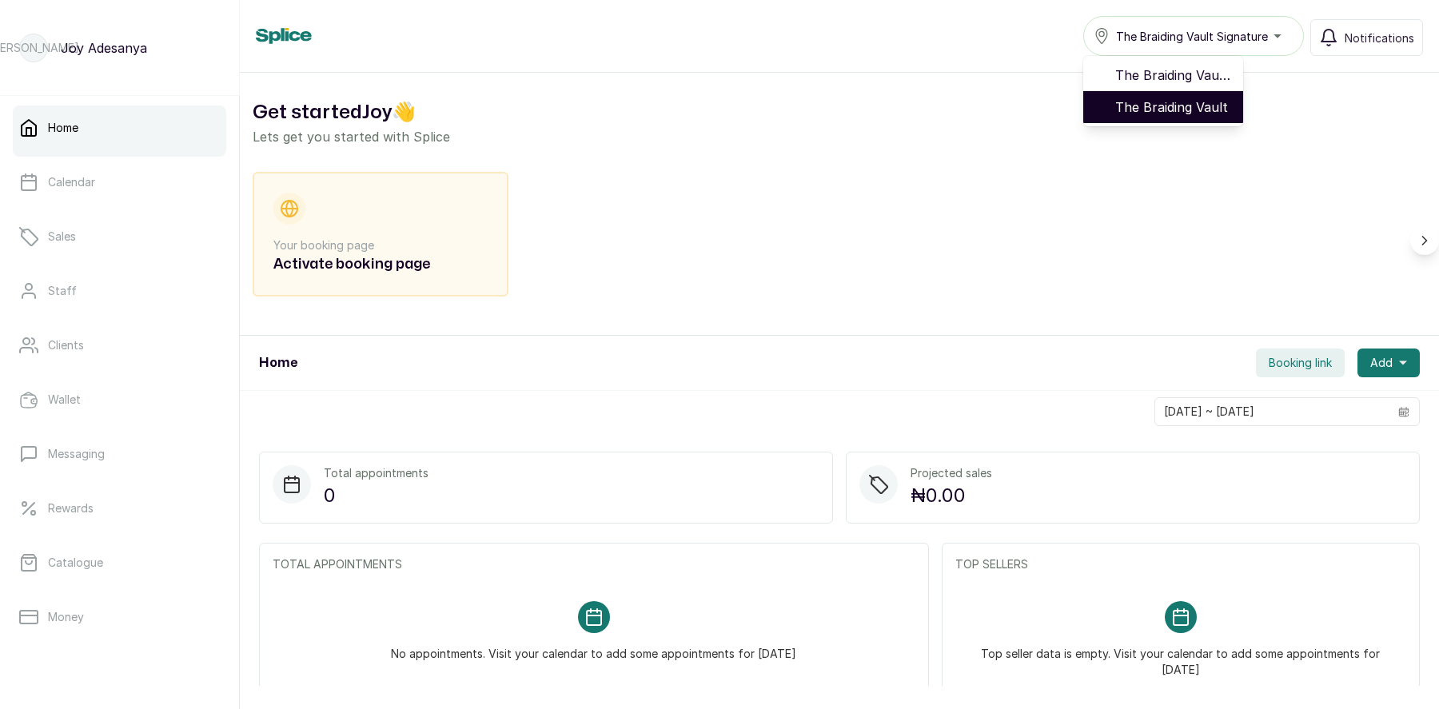
click at [1188, 102] on span "The Braiding Vault" at bounding box center [1173, 107] width 115 height 19
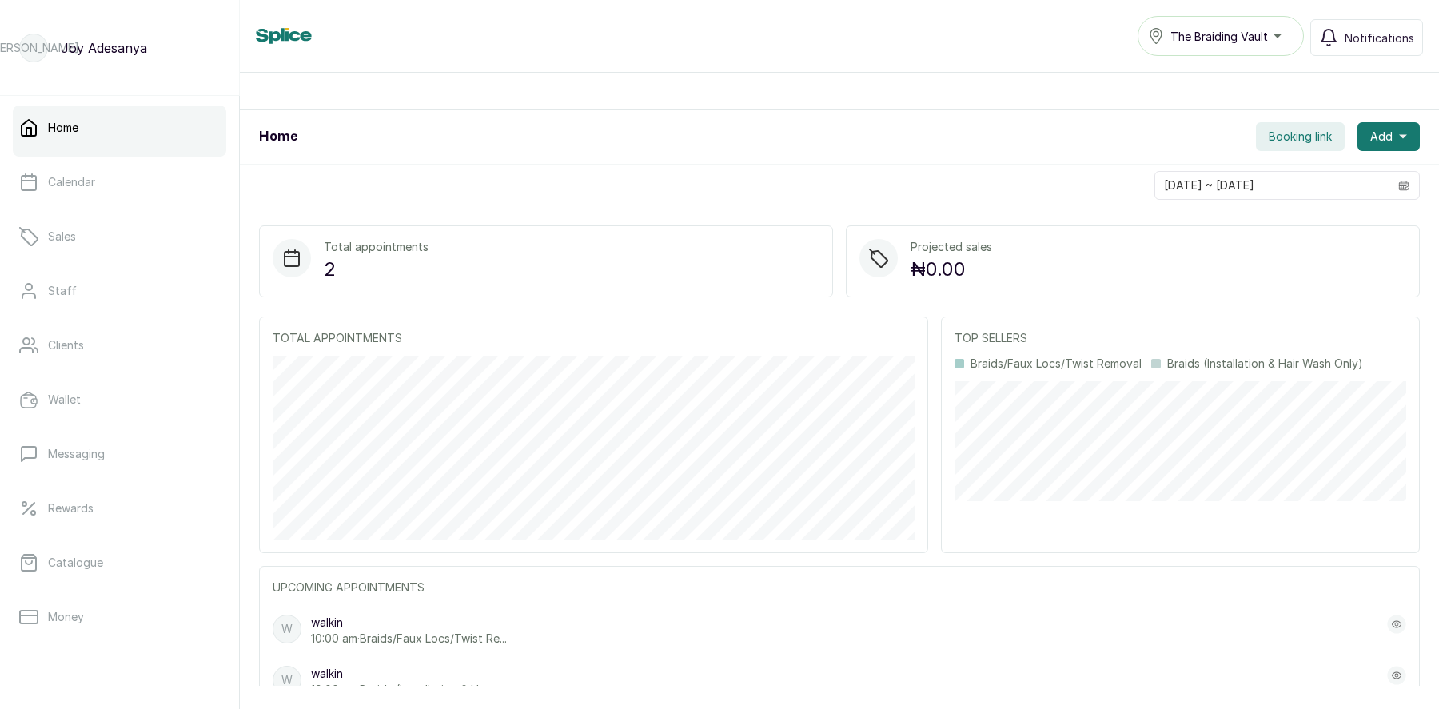
scroll to position [346, 0]
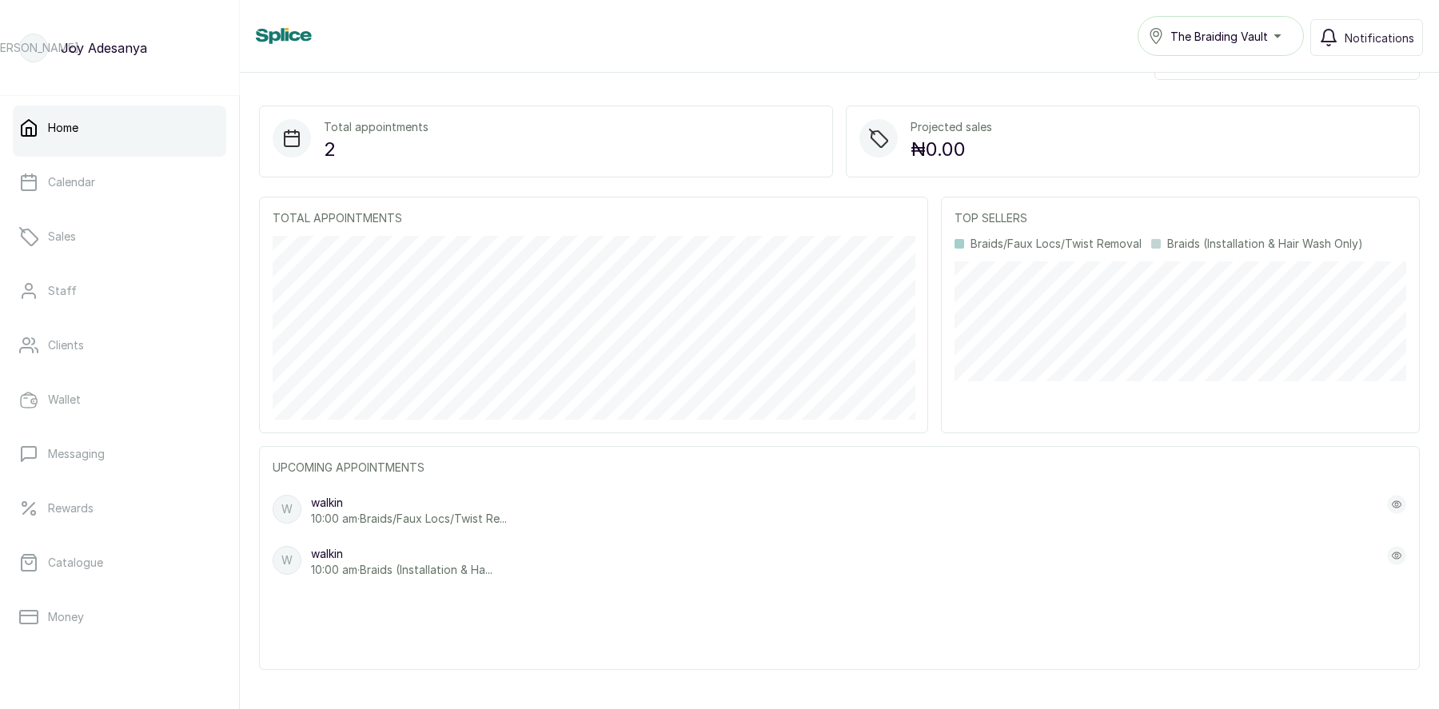
click at [100, 135] on link "Home" at bounding box center [120, 128] width 214 height 45
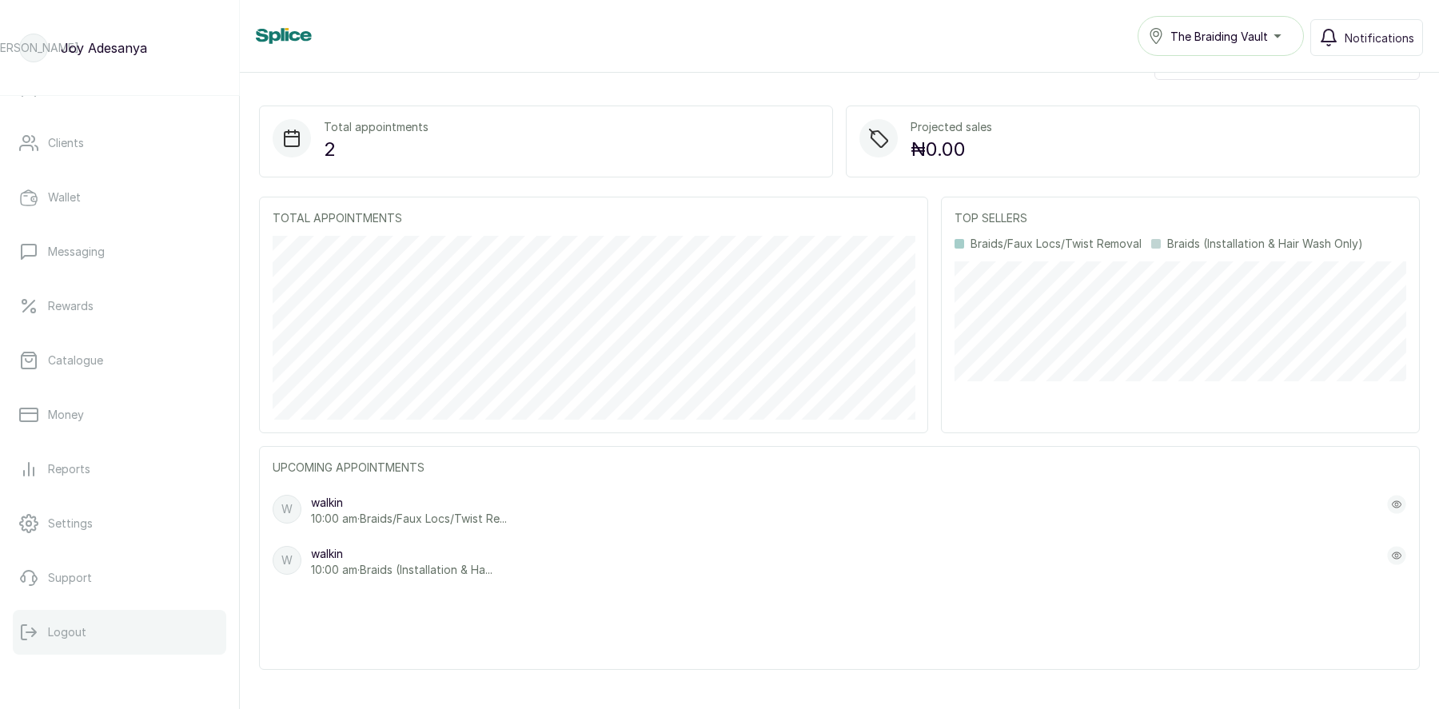
click at [77, 625] on p "Logout" at bounding box center [67, 633] width 38 height 16
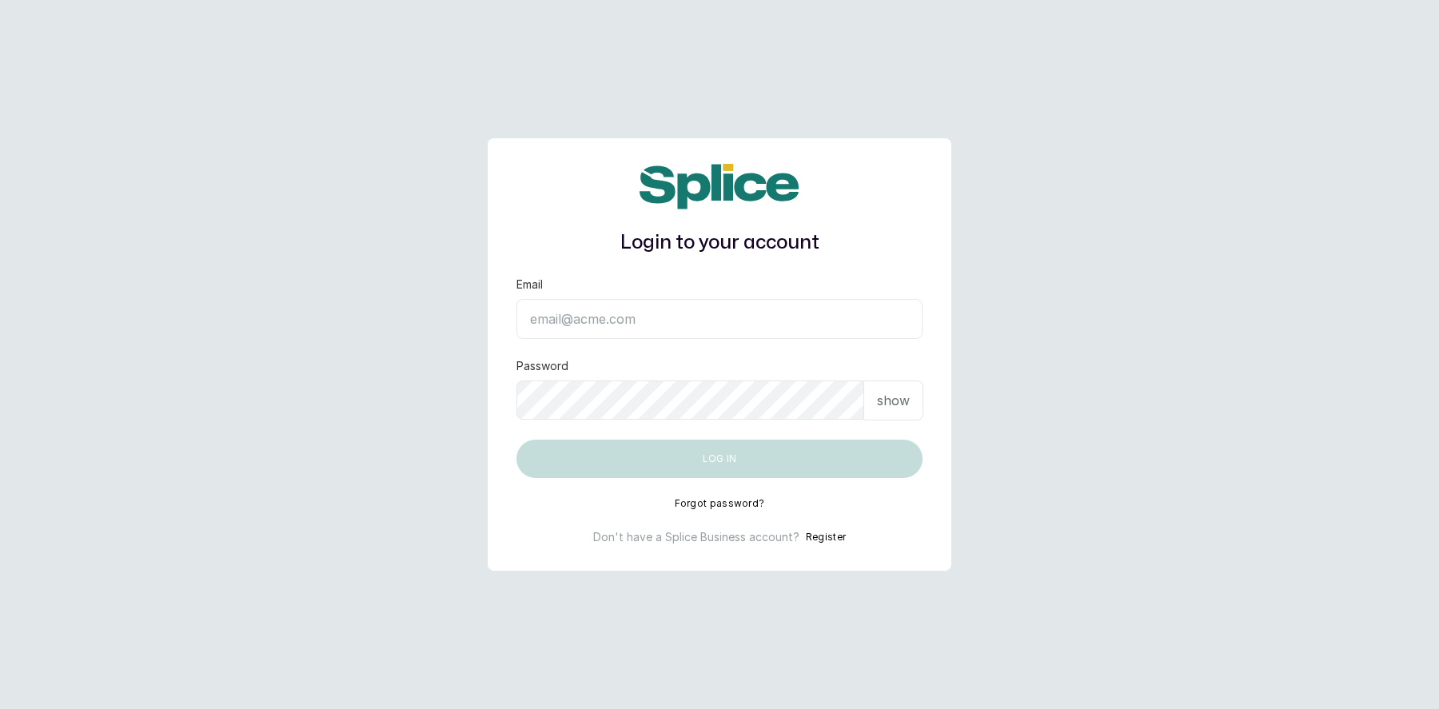
click at [566, 329] on input "Email" at bounding box center [720, 319] width 406 height 40
type input "[EMAIL_ADDRESS][DOMAIN_NAME]"
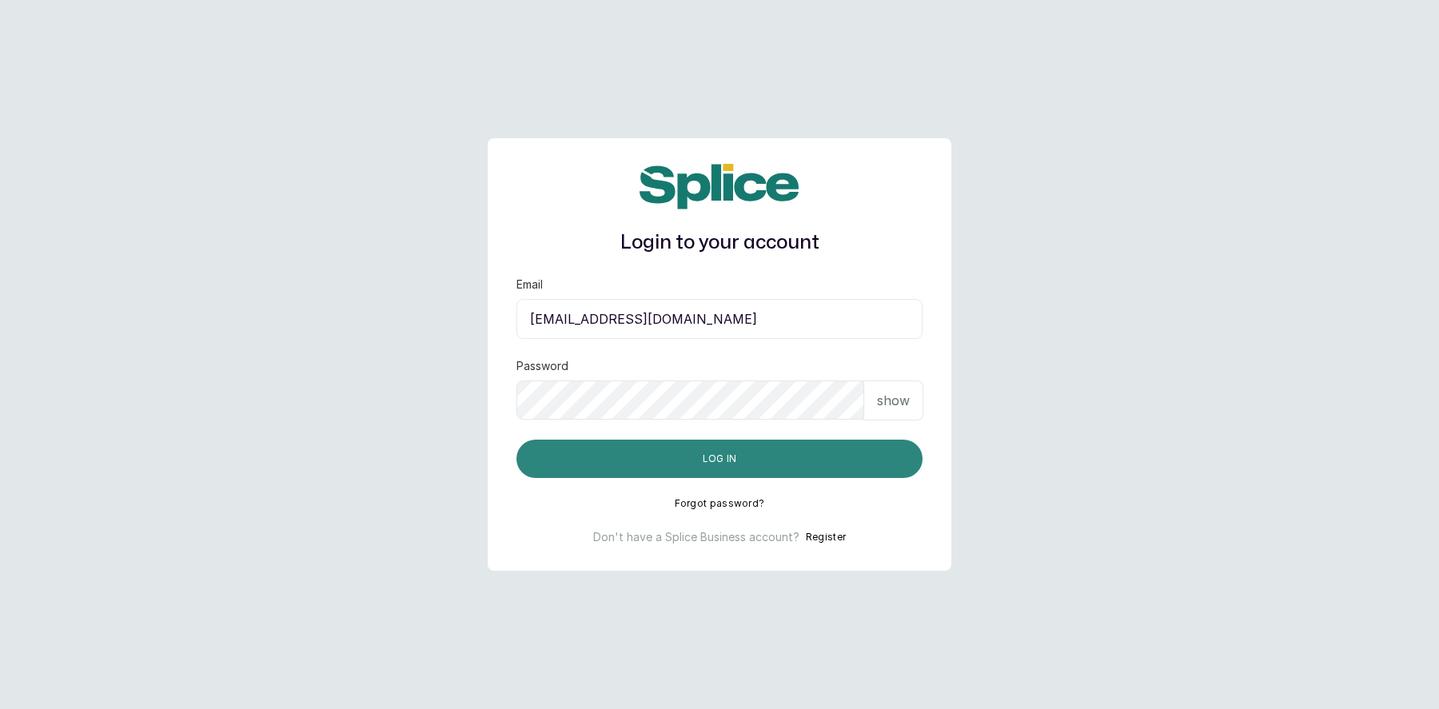
click at [716, 461] on button "Log in" at bounding box center [720, 459] width 406 height 38
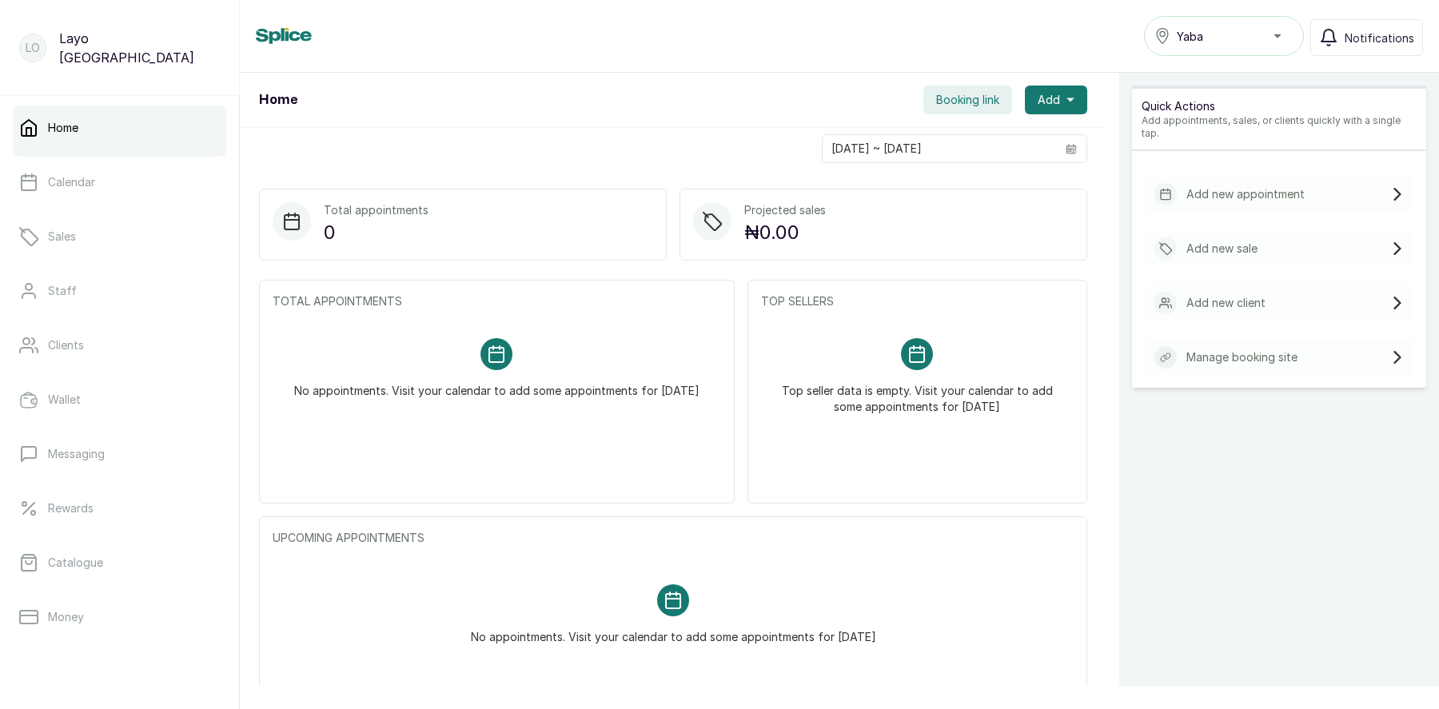
click at [976, 103] on span "Booking link" at bounding box center [967, 100] width 63 height 16
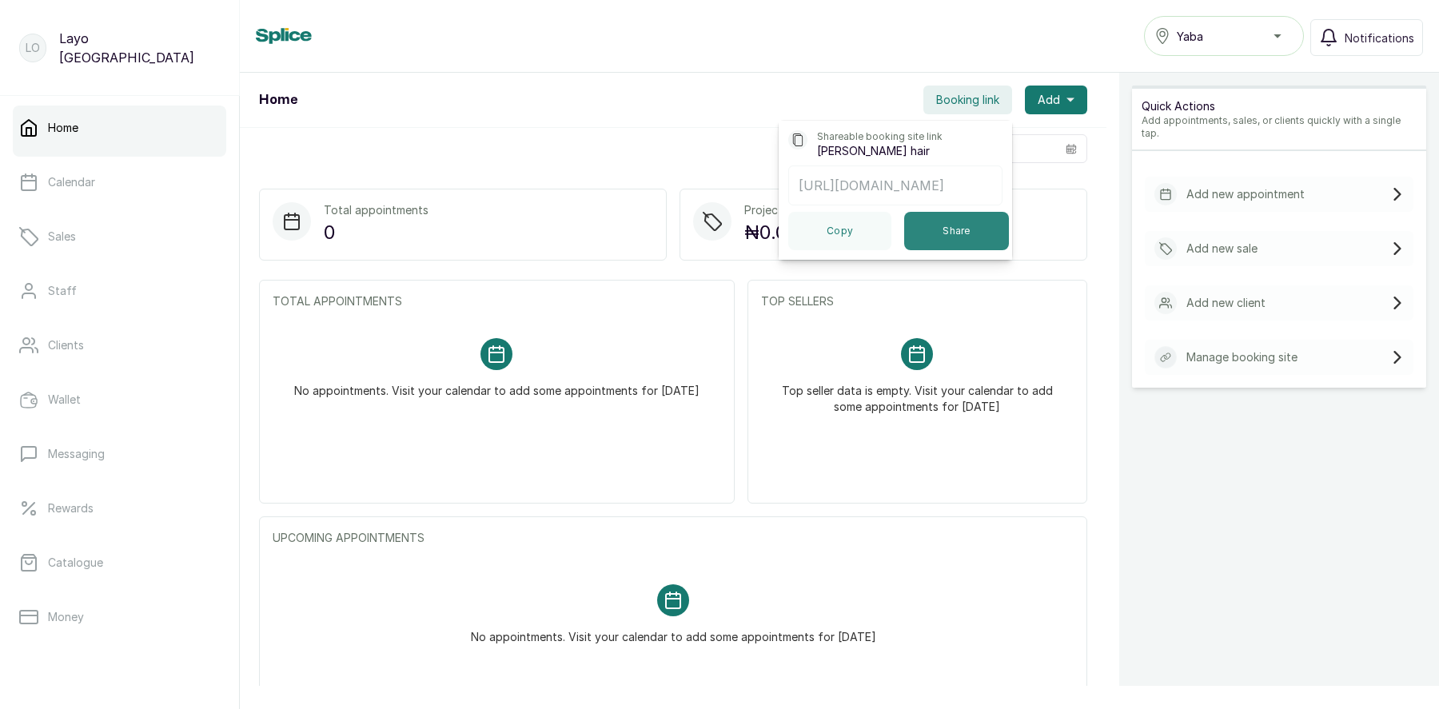
click at [957, 238] on button "Share" at bounding box center [956, 231] width 105 height 38
click at [721, 76] on div "Home Booking link Shareable booking site link Layos hair https://book.withsplic…" at bounding box center [673, 100] width 867 height 55
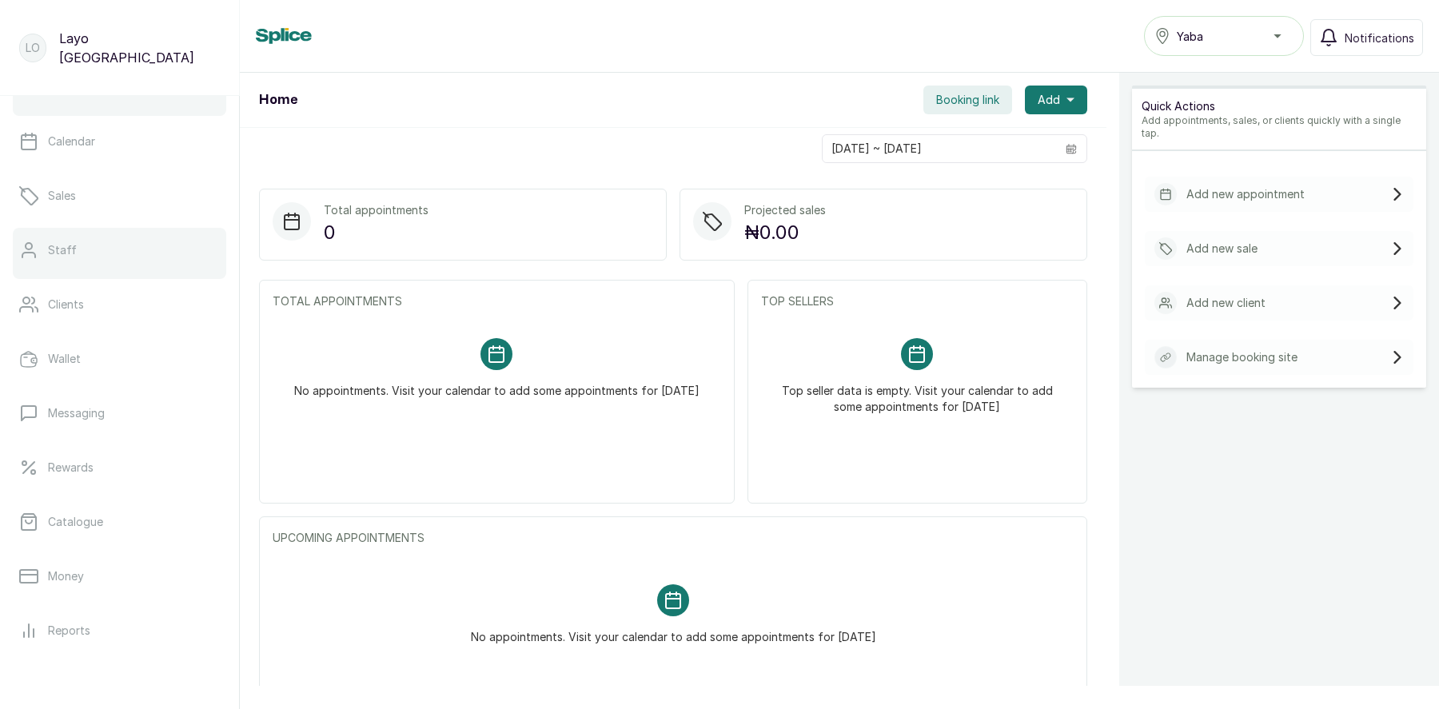
scroll to position [33, 0]
click at [54, 245] on link "Staff" at bounding box center [120, 258] width 214 height 45
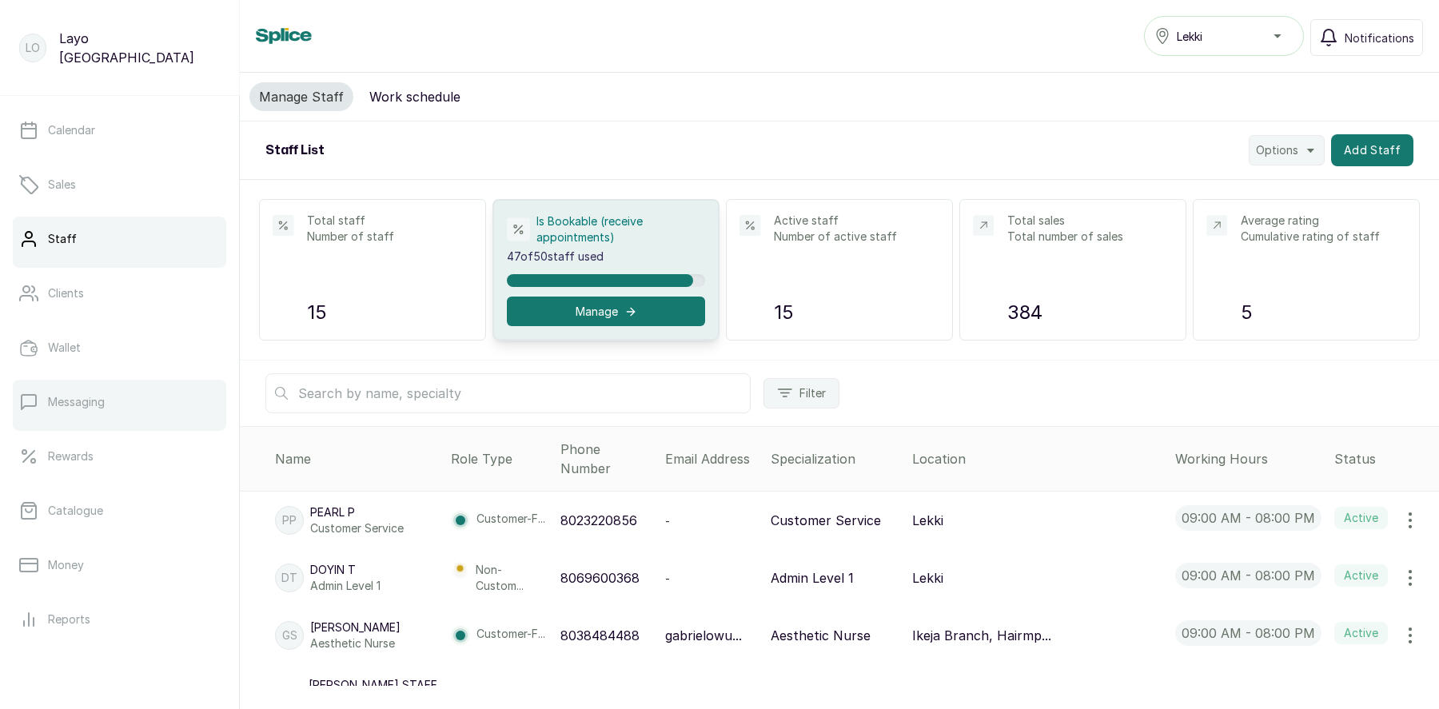
scroll to position [202, 0]
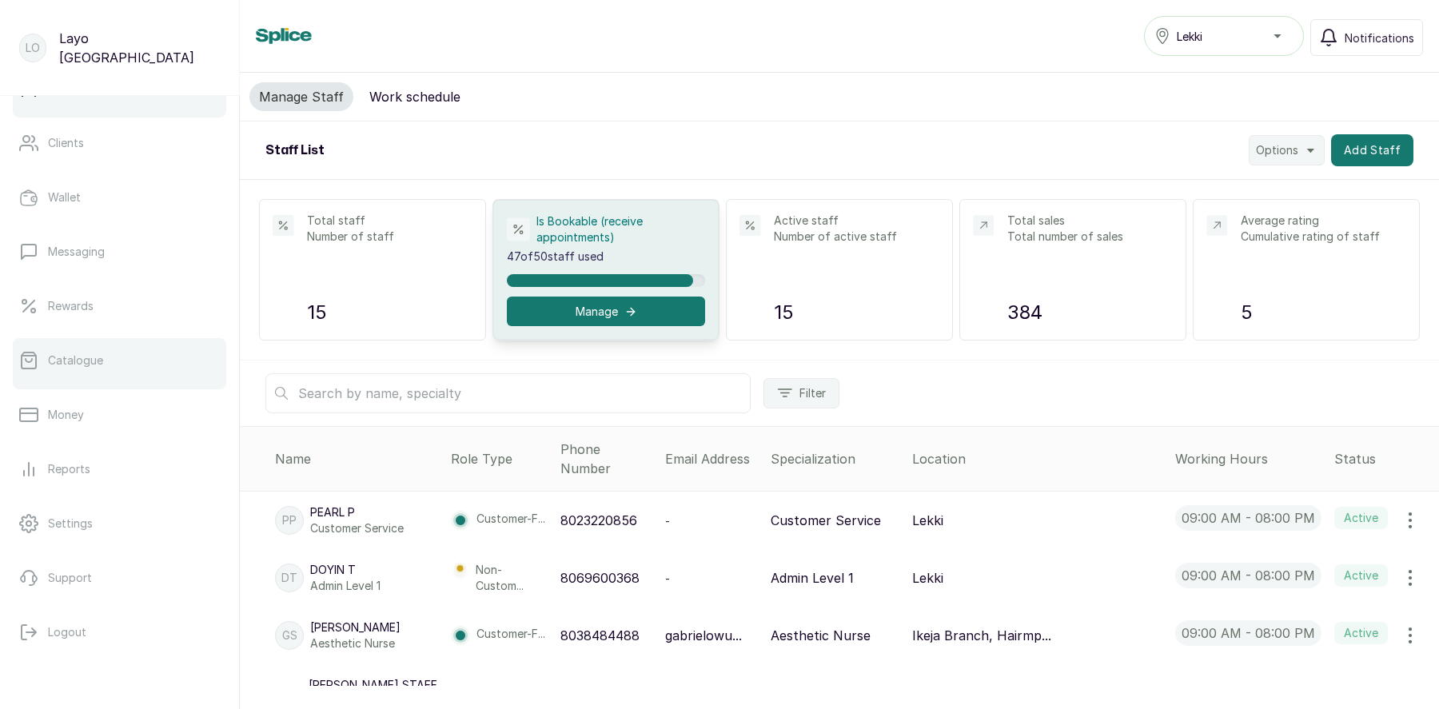
click at [138, 357] on link "Catalogue" at bounding box center [120, 360] width 214 height 45
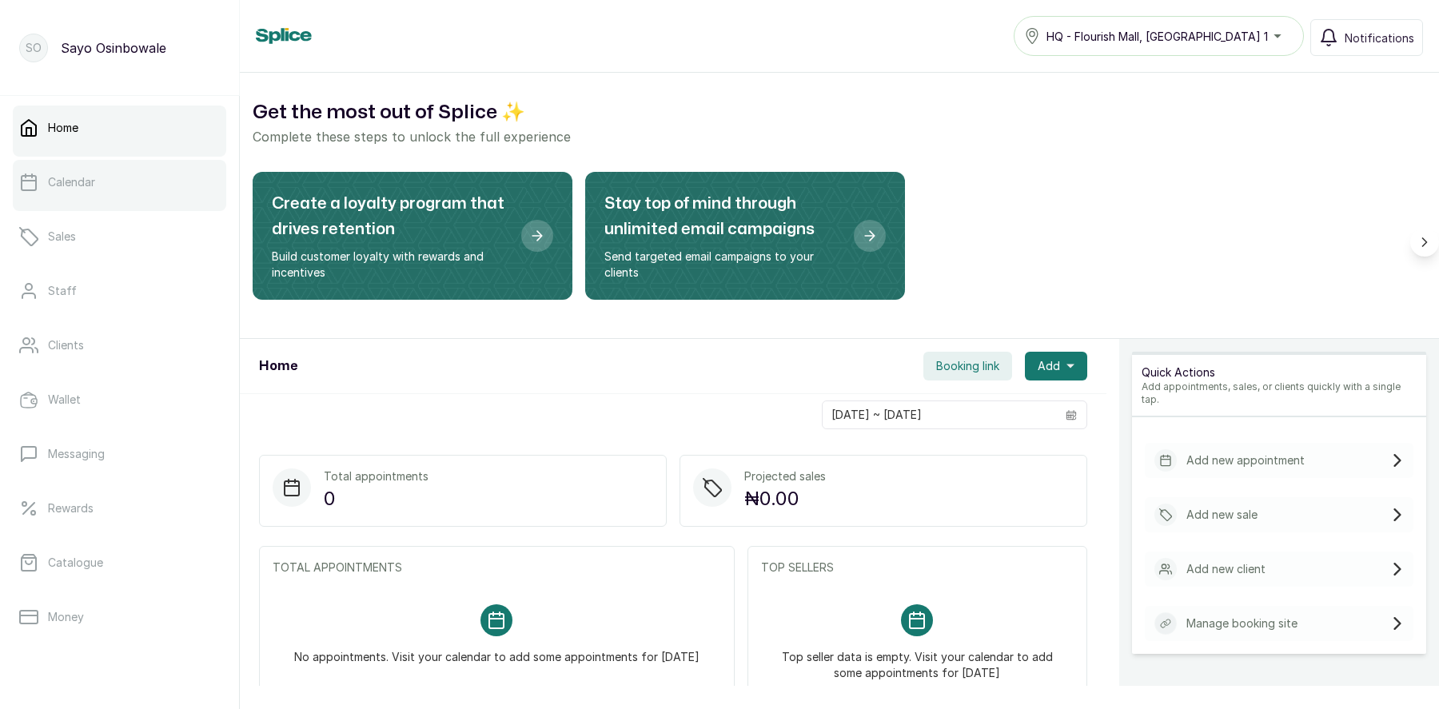
click at [110, 188] on link "Calendar" at bounding box center [120, 182] width 214 height 45
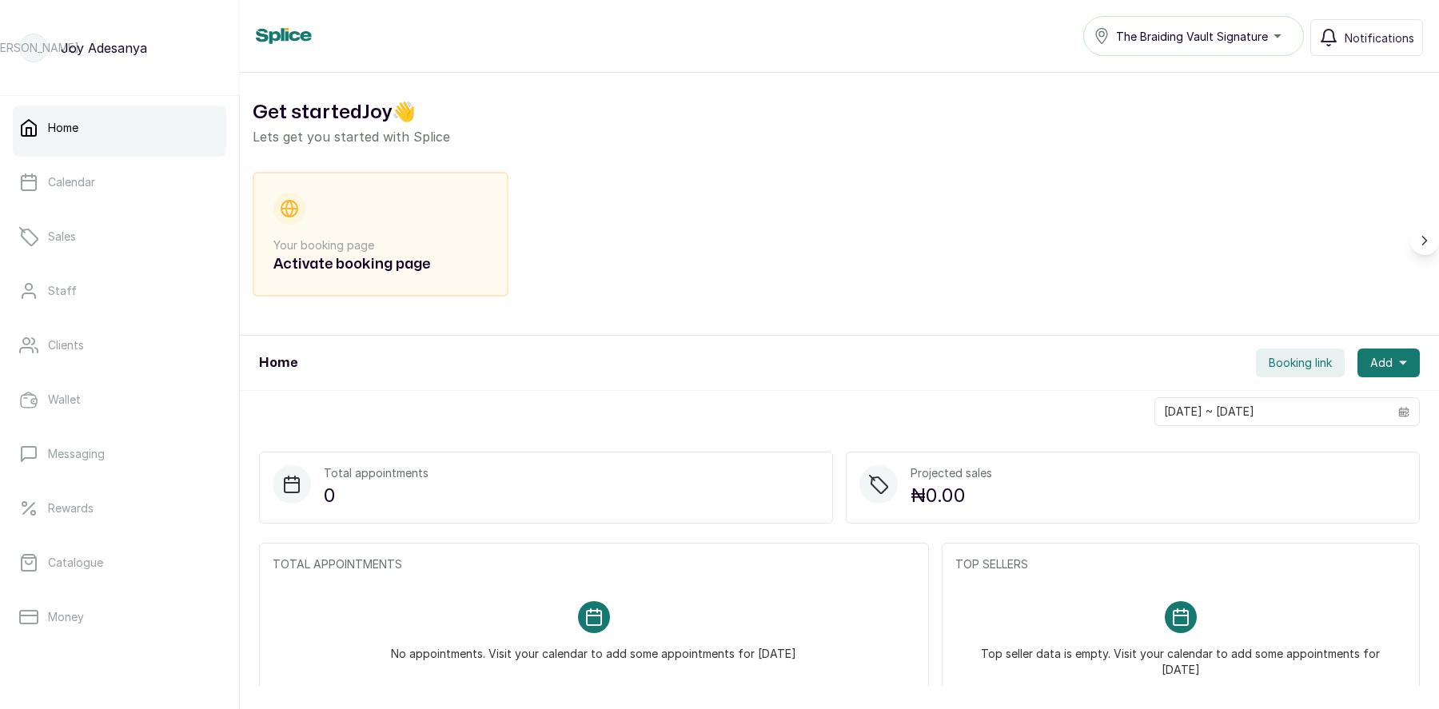
click at [1303, 363] on span "Booking link" at bounding box center [1300, 363] width 63 height 16
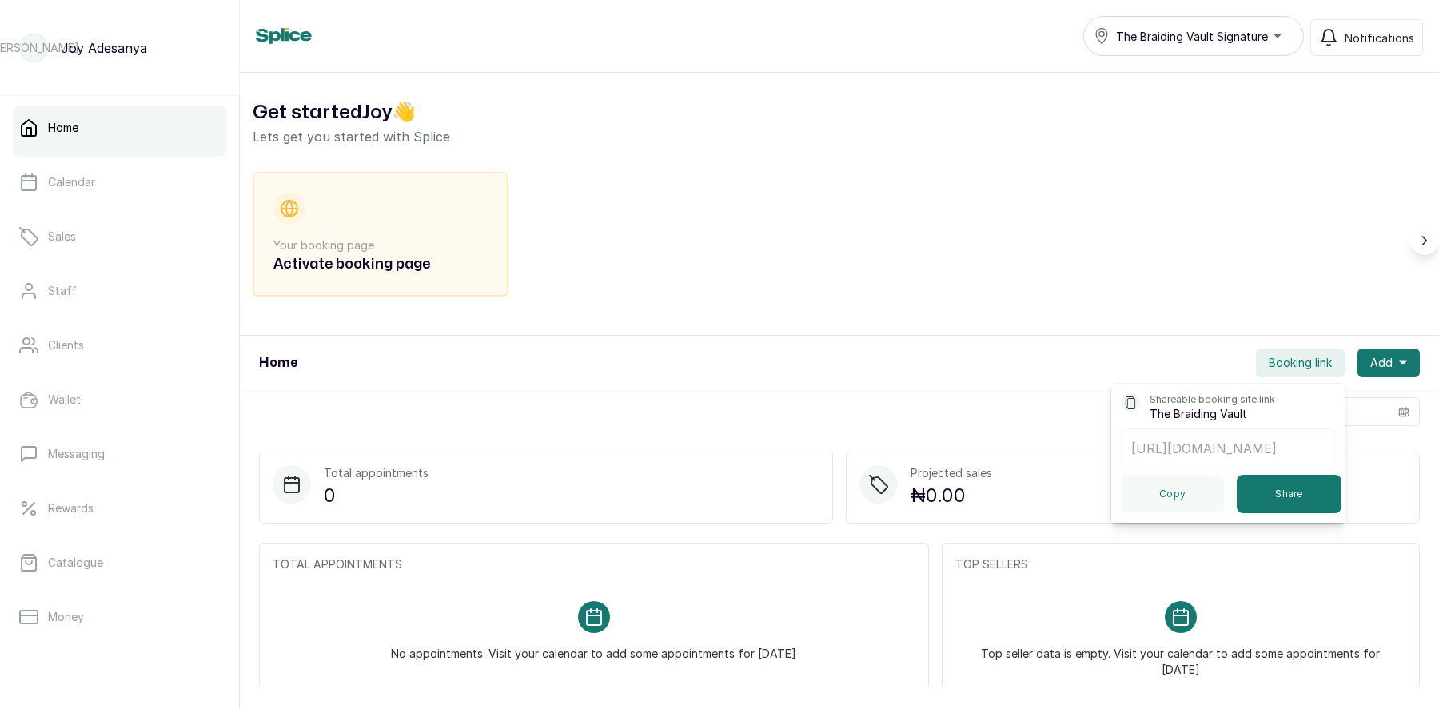
click at [1215, 181] on div "Your booking page Activate booking page" at bounding box center [840, 241] width 1174 height 138
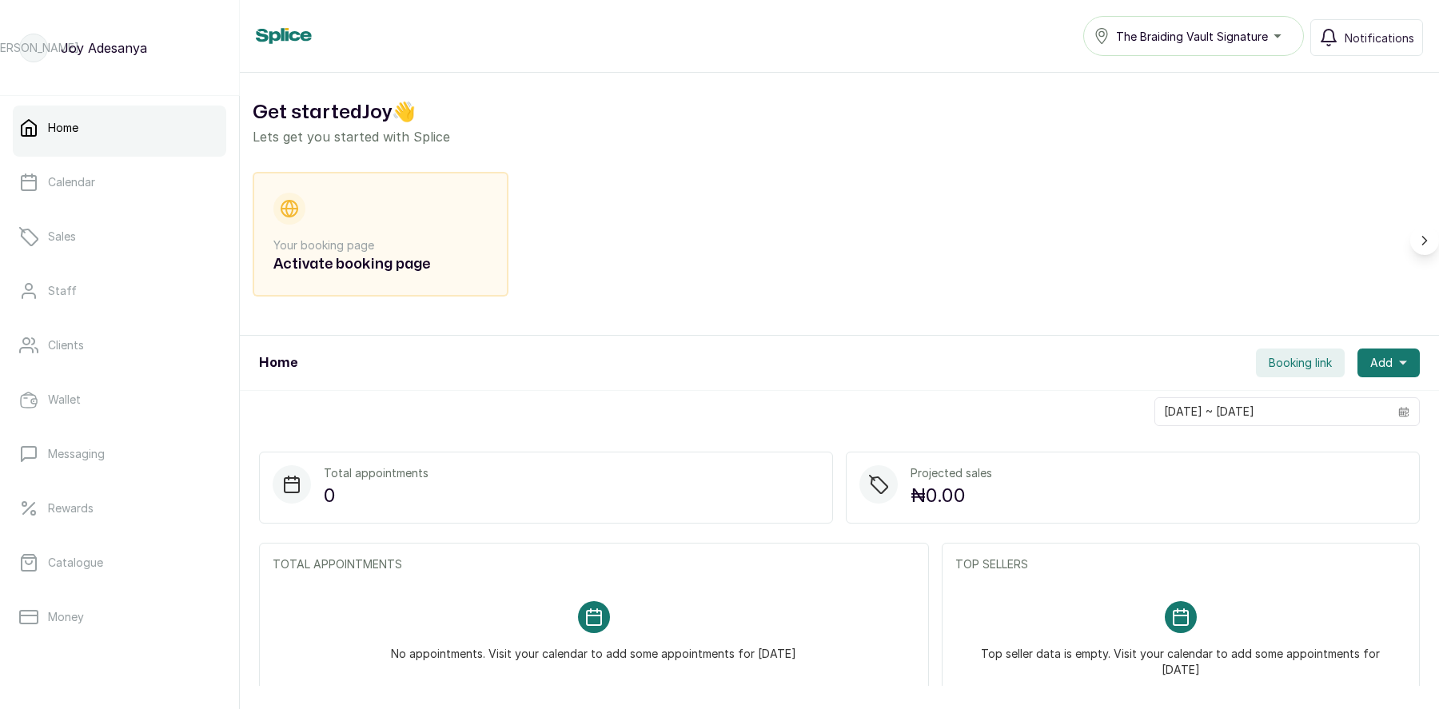
click at [1236, 39] on span "The Braiding Vault Signature" at bounding box center [1192, 36] width 152 height 17
click at [1214, 109] on span "The Braiding Vault" at bounding box center [1173, 107] width 115 height 19
click at [1295, 364] on span "Booking link" at bounding box center [1300, 363] width 63 height 16
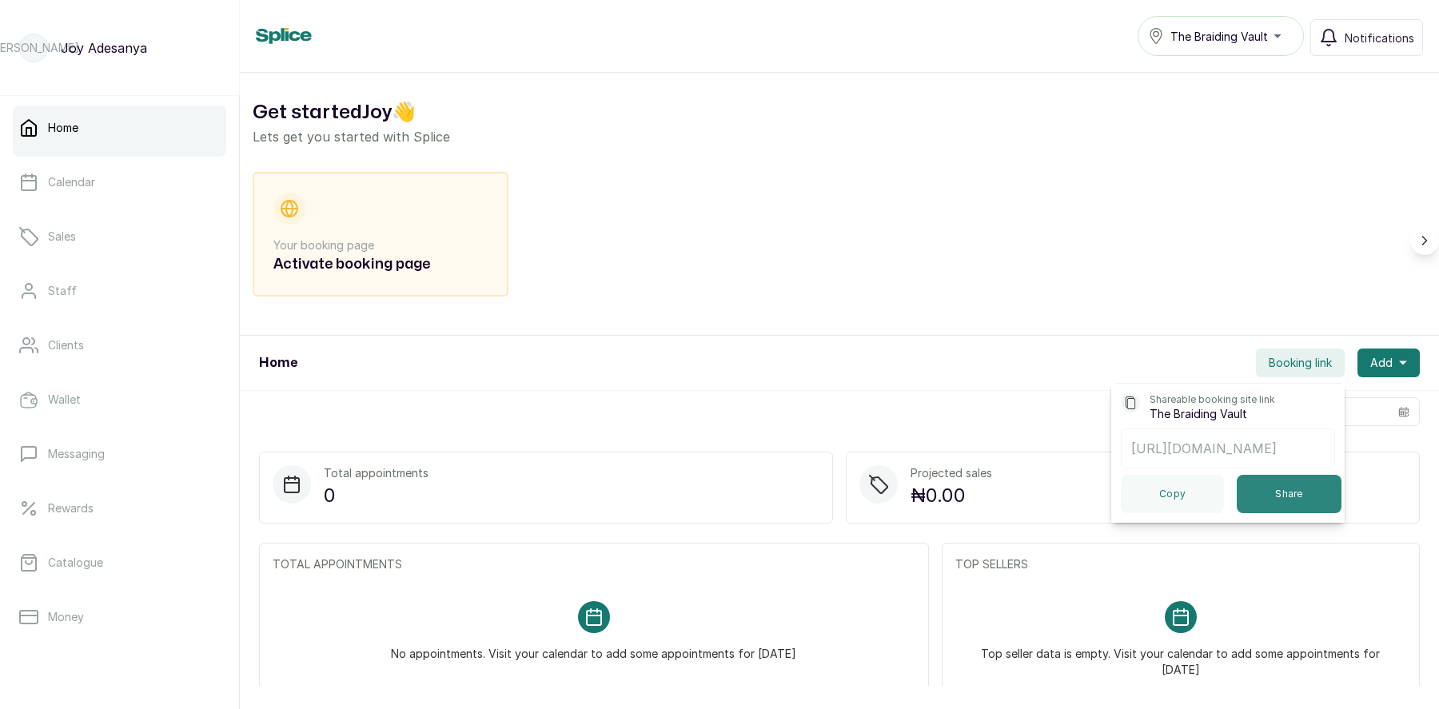
click at [1287, 508] on button "Share" at bounding box center [1289, 494] width 105 height 38
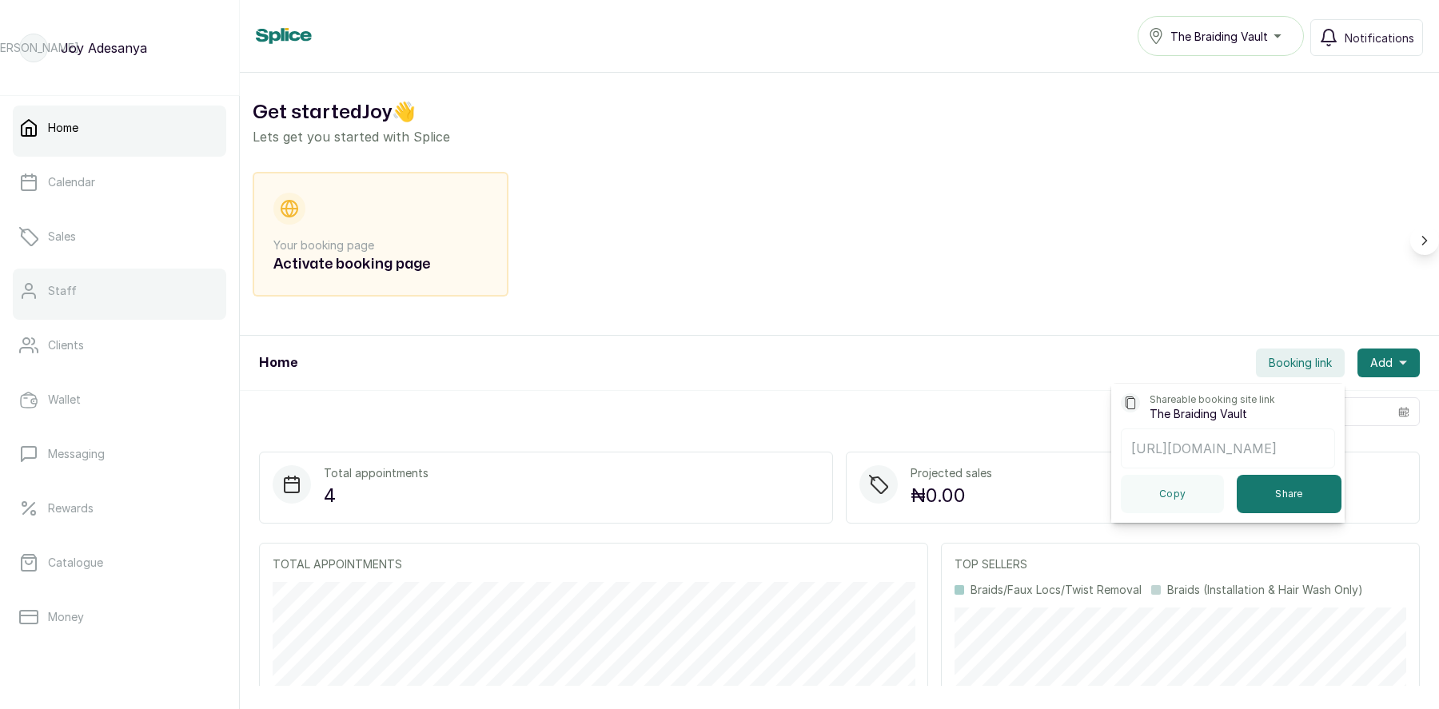
click at [59, 289] on p "Staff" at bounding box center [62, 291] width 29 height 16
